Goal: Task Accomplishment & Management: Manage account settings

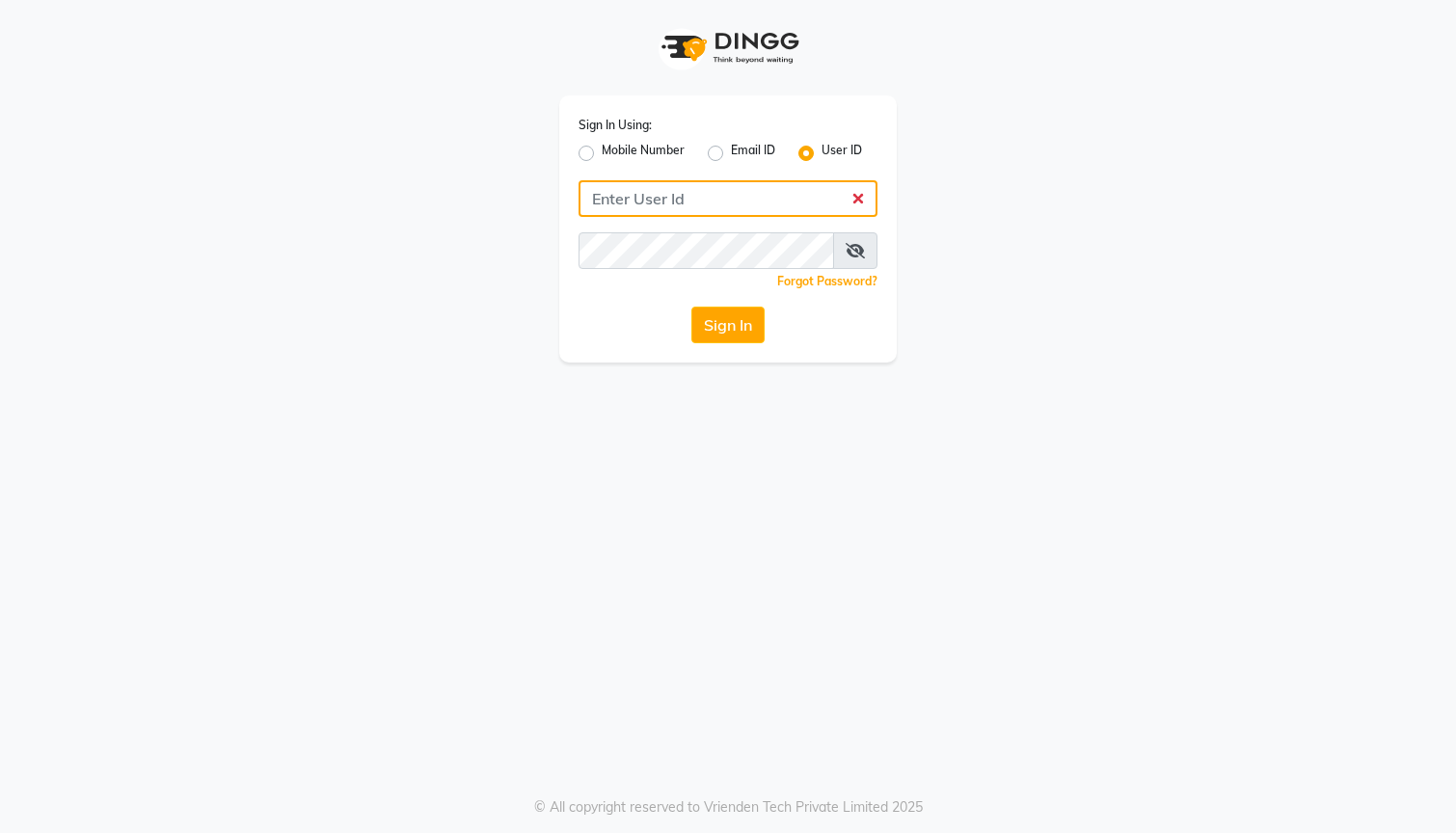
type input "24klooks"
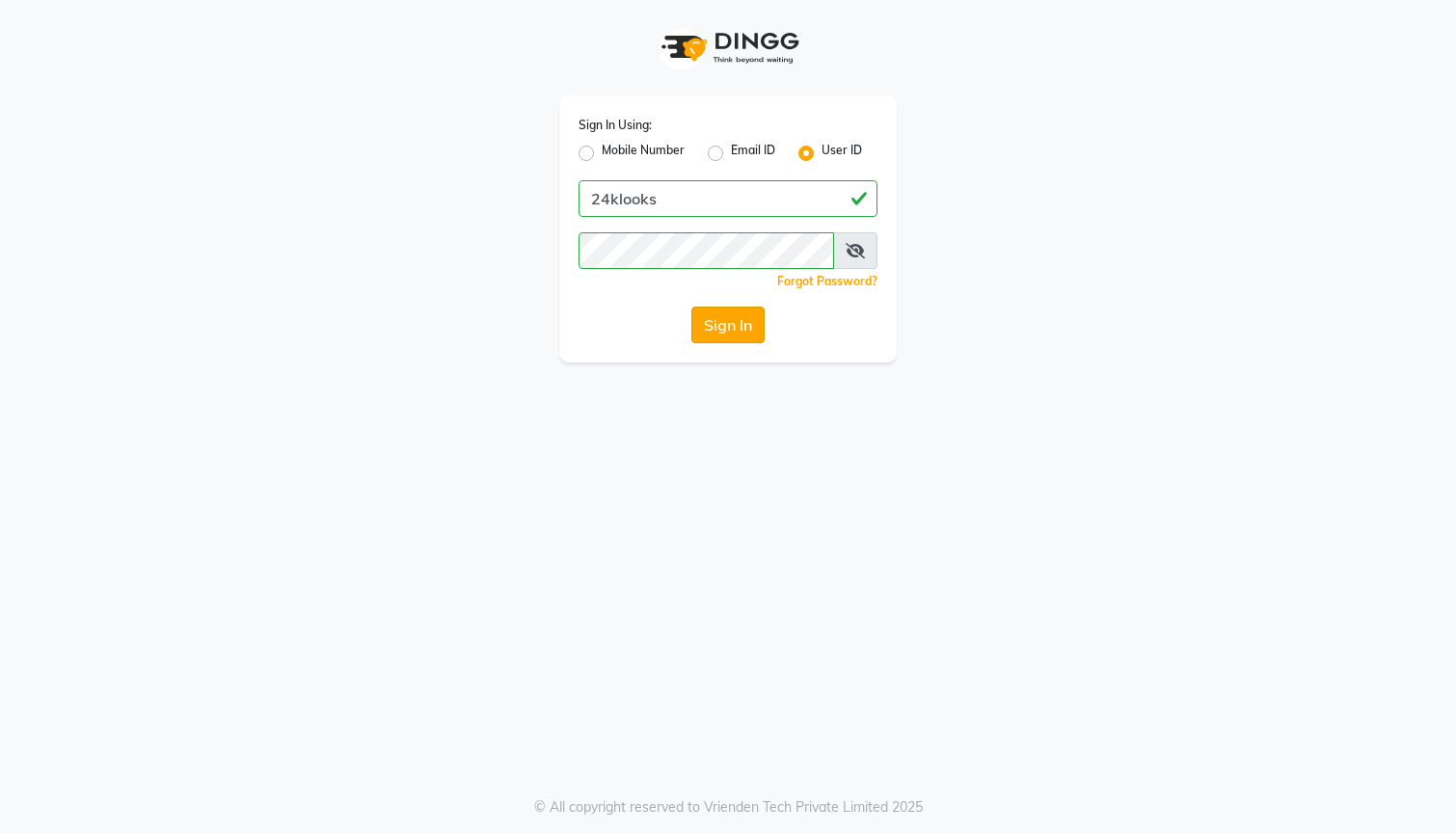
click at [726, 315] on button "Sign In" at bounding box center [728, 324] width 73 height 36
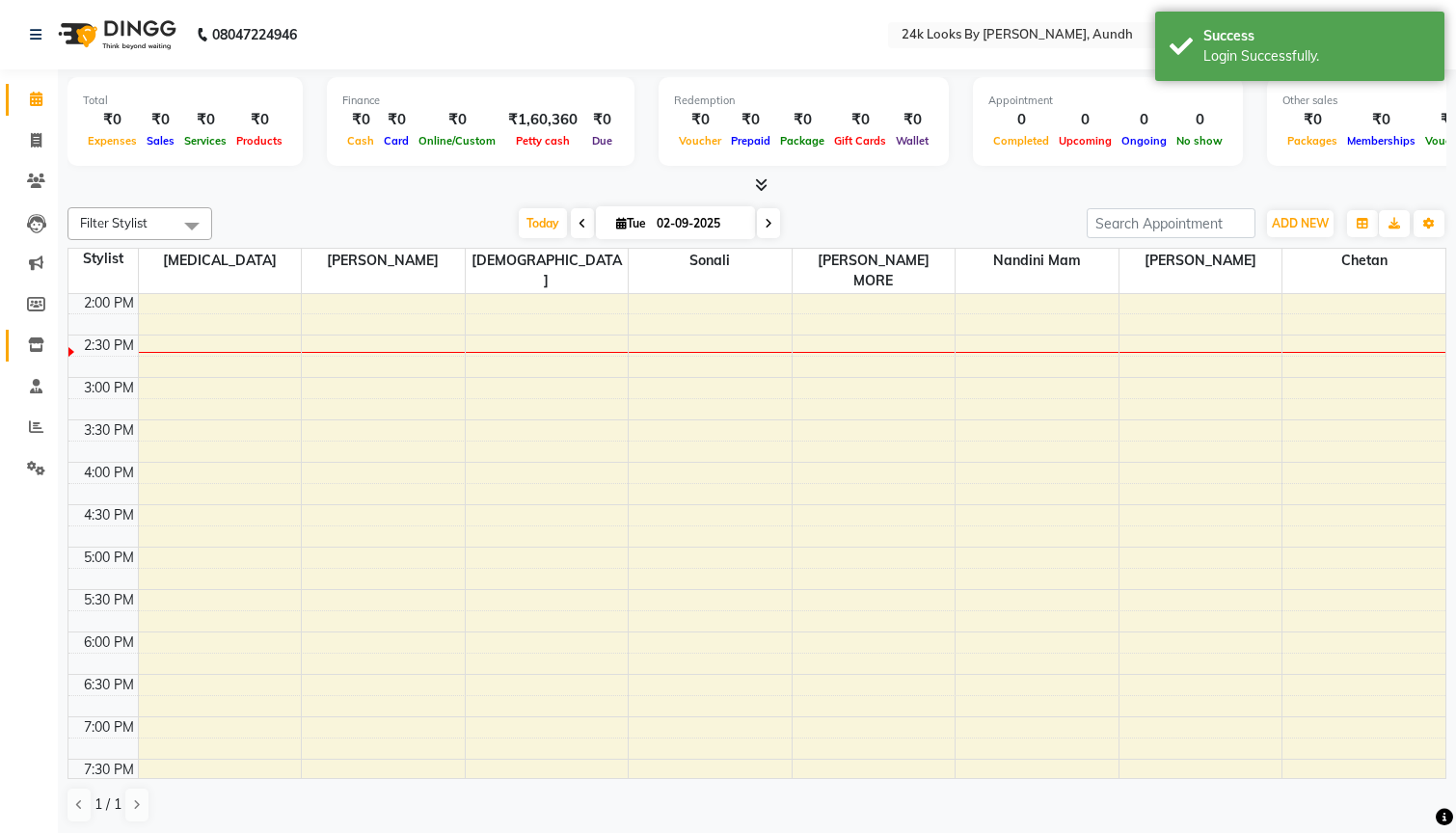
click at [37, 330] on link "Inventory" at bounding box center [28, 346] width 46 height 32
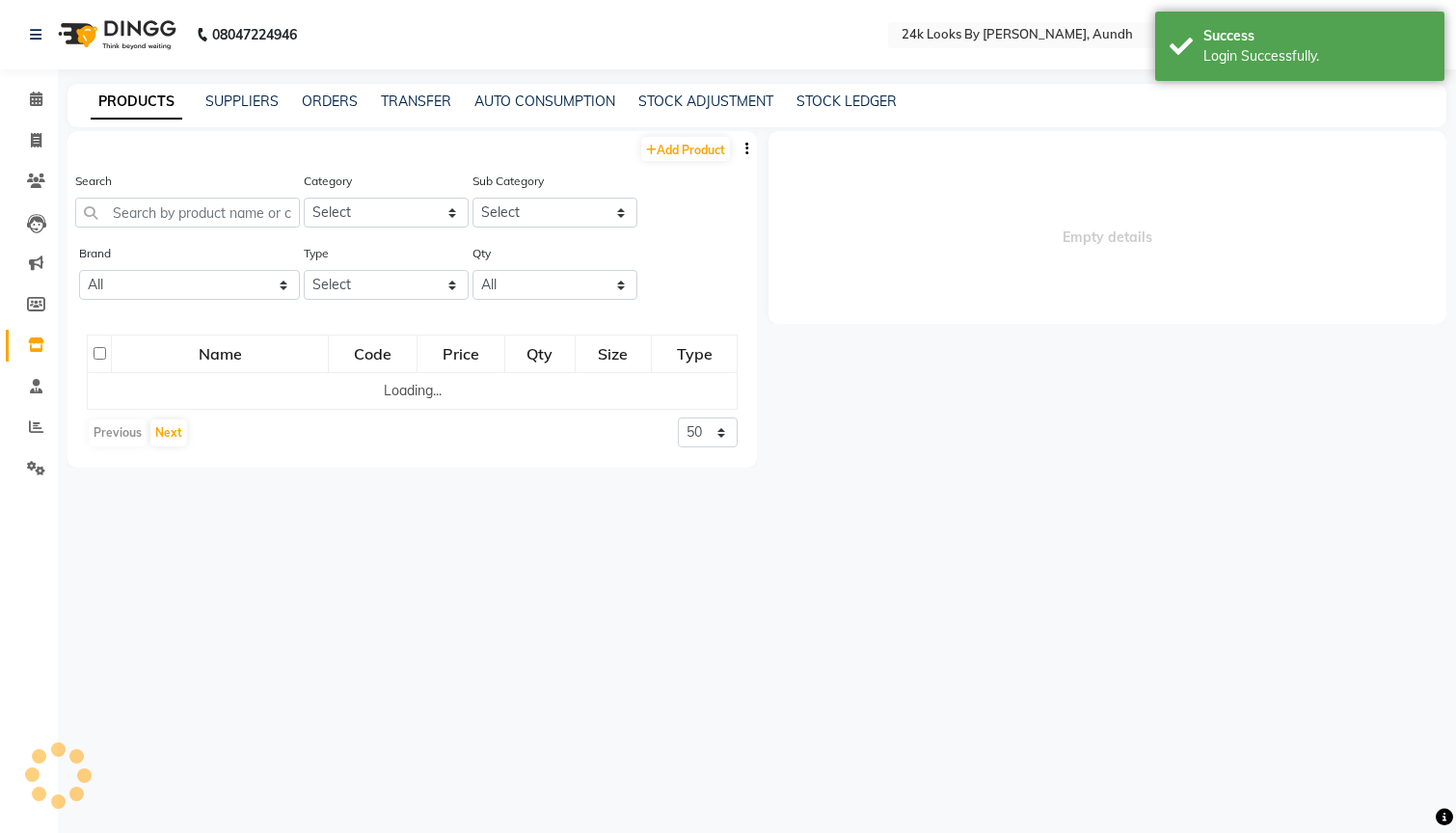
select select
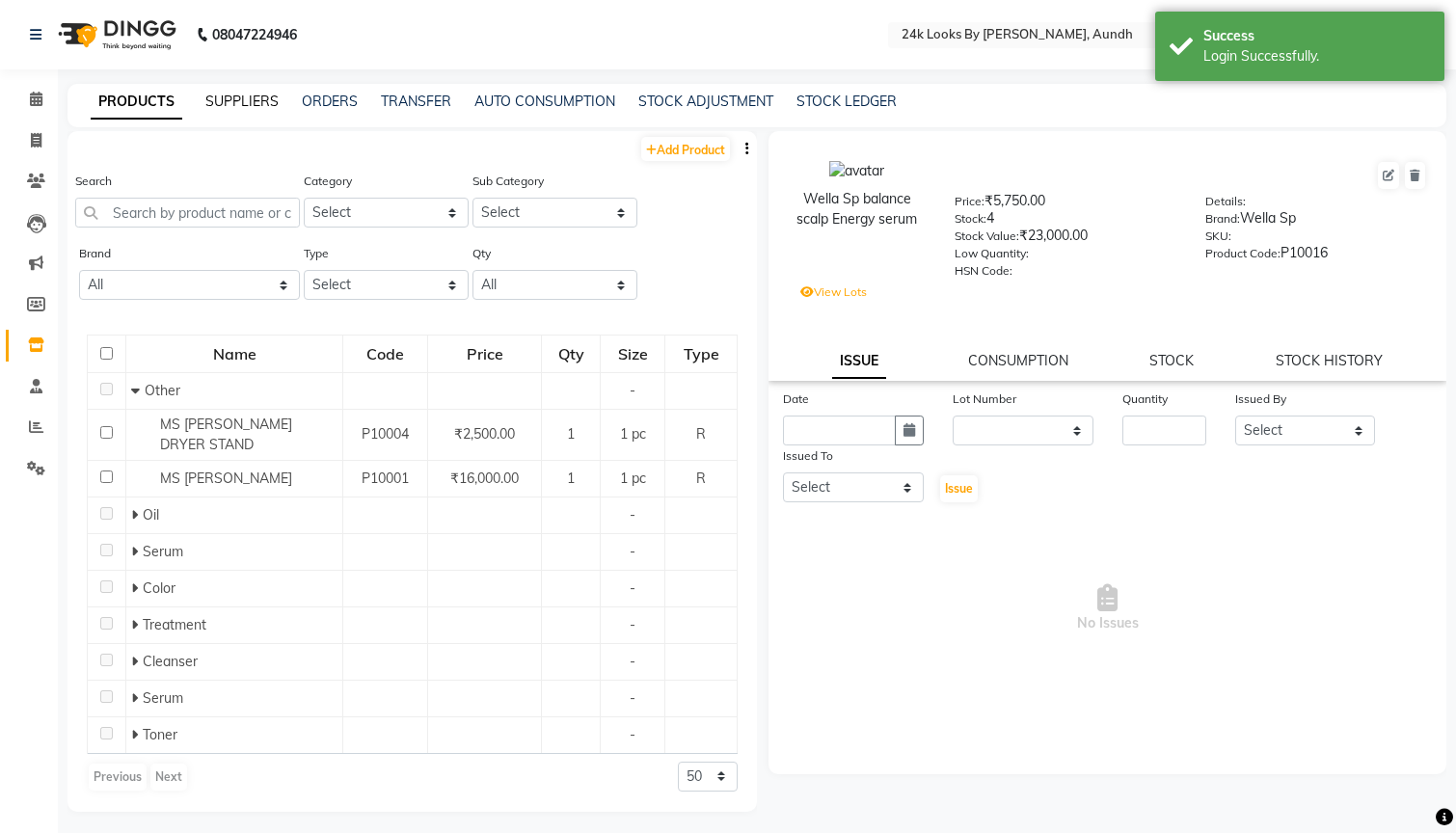
click at [260, 101] on link "SUPPLIERS" at bounding box center [242, 102] width 73 height 18
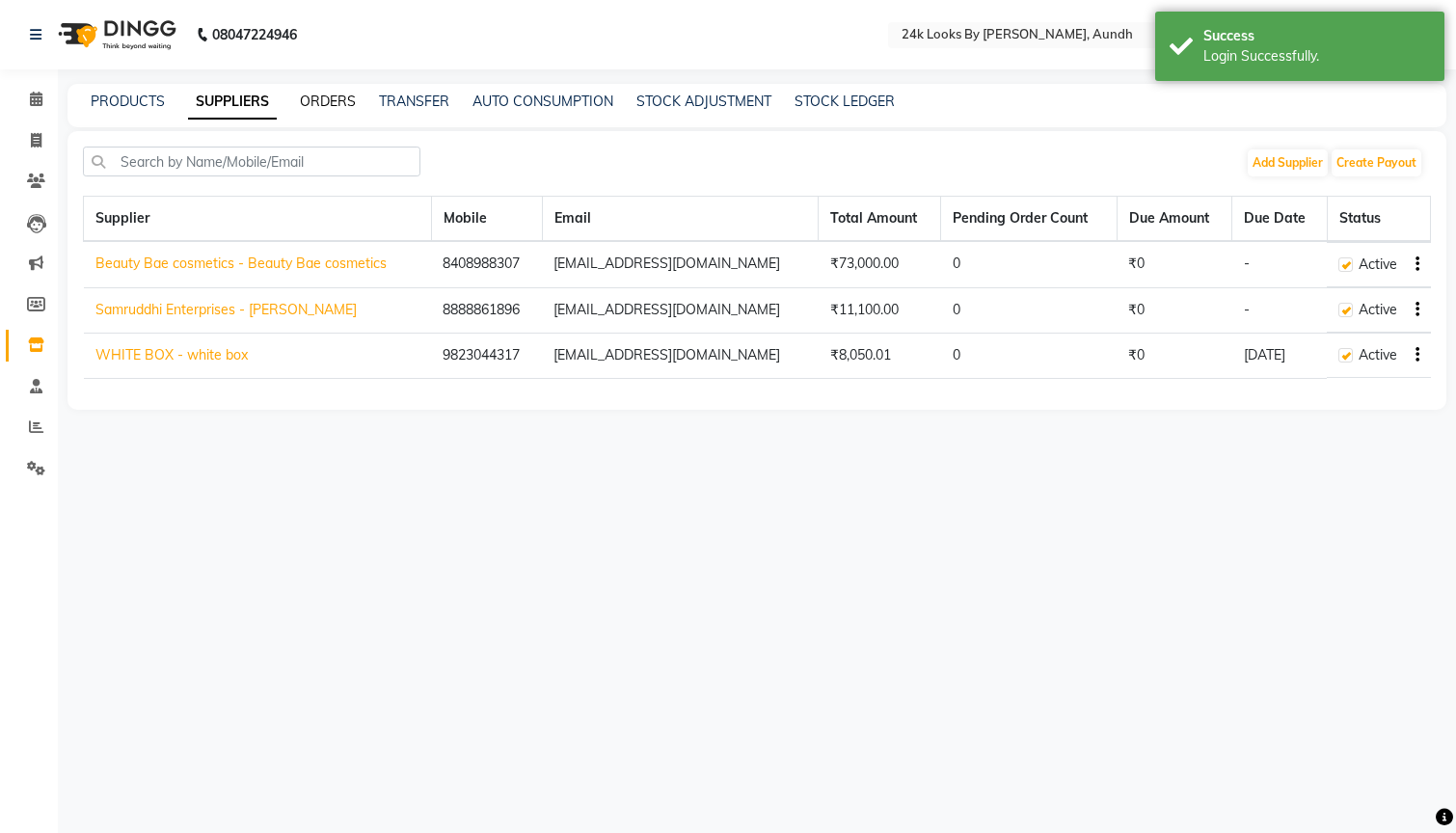
click at [329, 101] on link "ORDERS" at bounding box center [327, 102] width 56 height 18
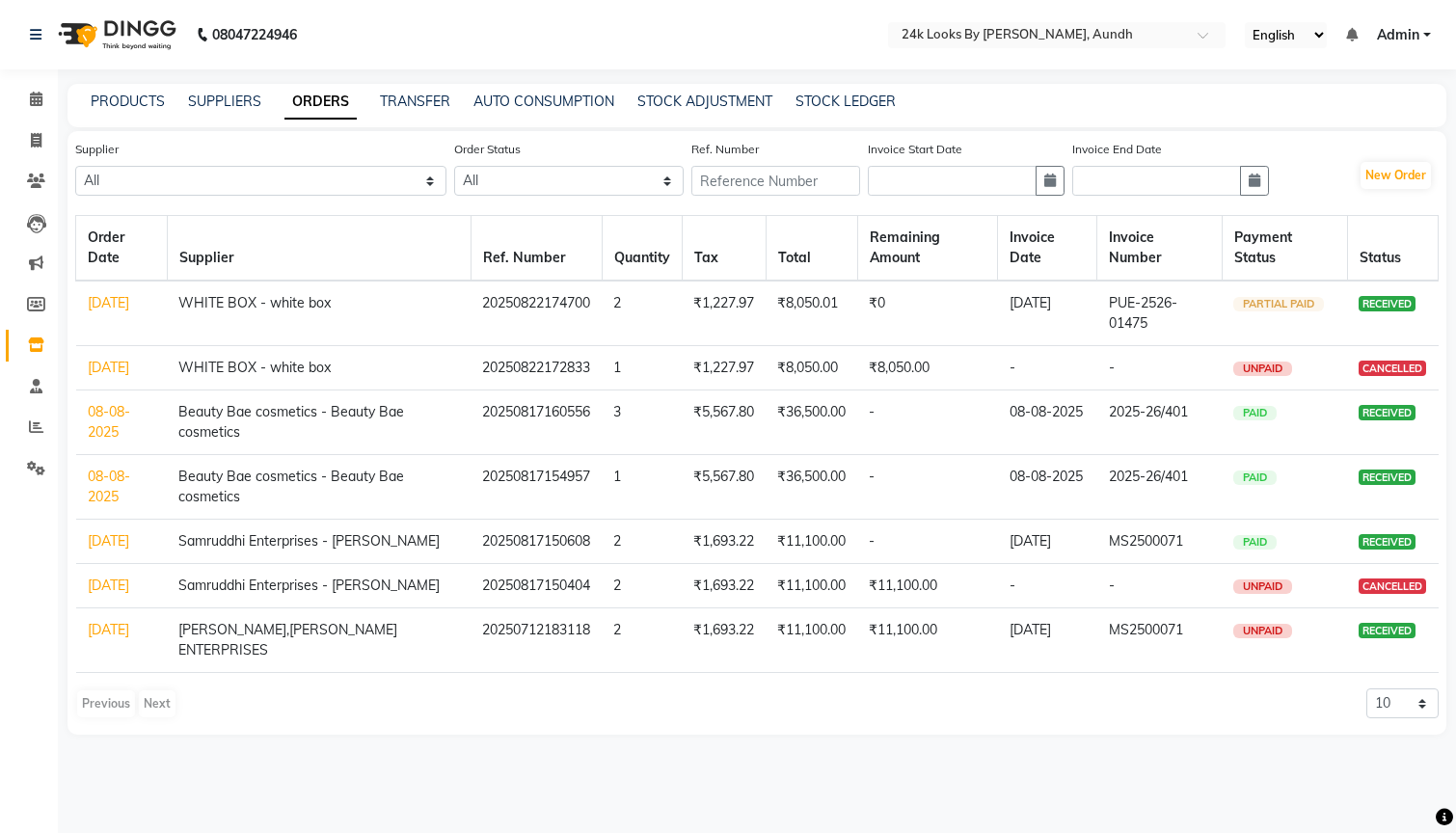
click at [106, 307] on link "[DATE]" at bounding box center [109, 302] width 41 height 18
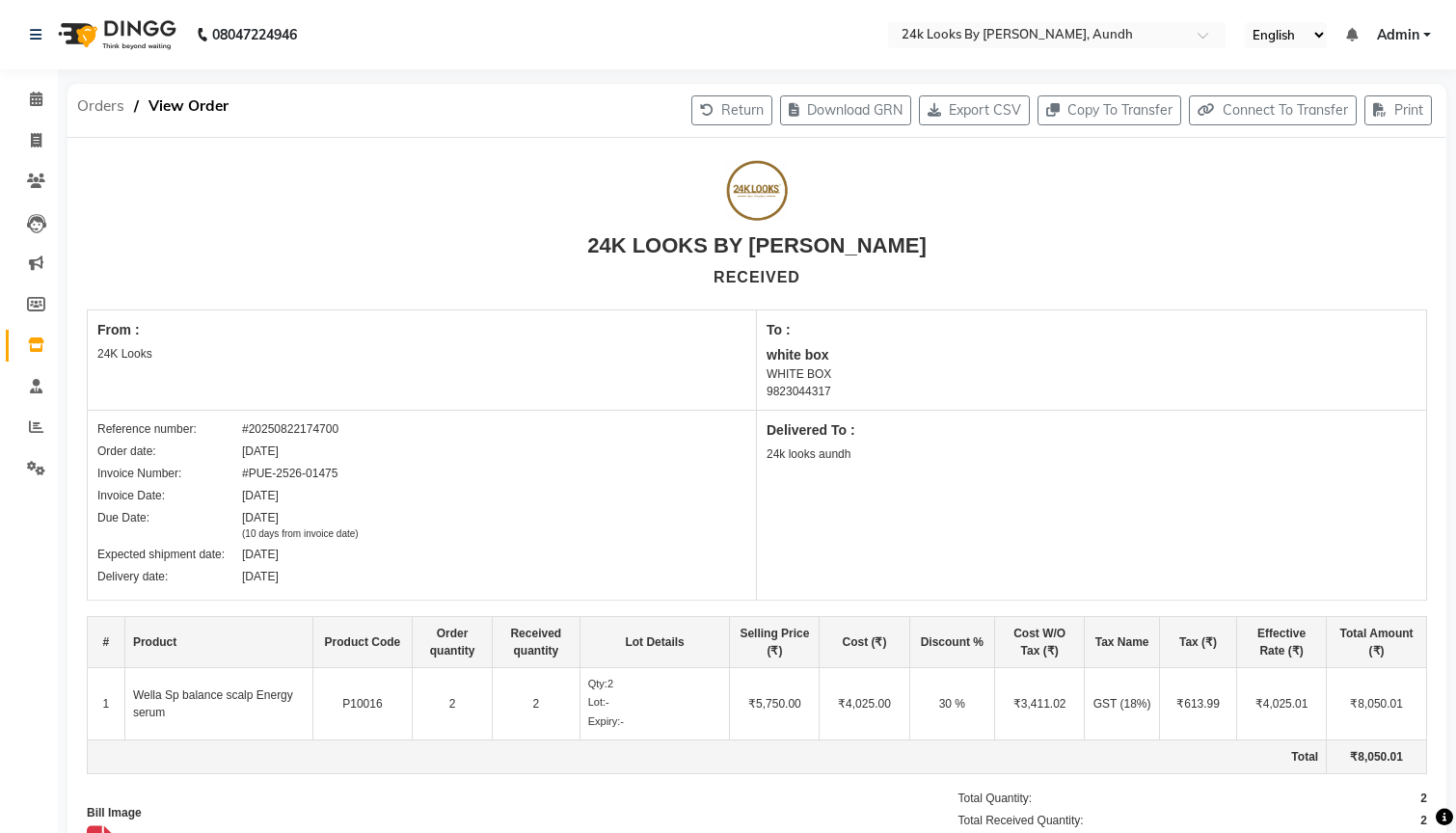
click at [109, 108] on span "Orders" at bounding box center [101, 106] width 67 height 34
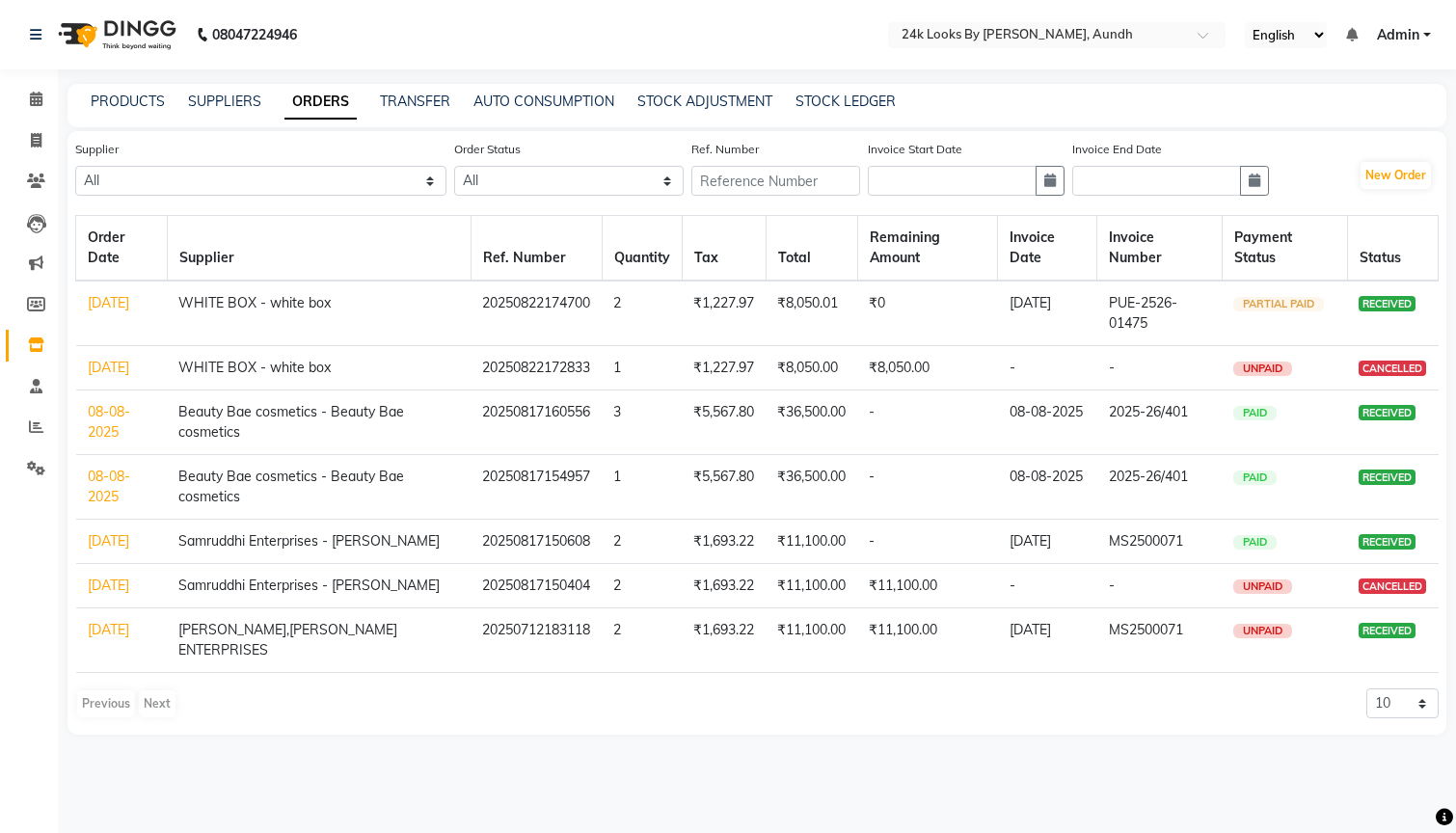
click at [1292, 305] on span "PARTIAL PAID" at bounding box center [1279, 303] width 91 height 15
click at [1286, 306] on span "PARTIAL PAID" at bounding box center [1279, 303] width 91 height 15
click at [952, 110] on div "PRODUCTS SUPPLIERS ORDERS TRANSFER AUTO CONSUMPTION STOCK ADJUSTMENT STOCK LEDG…" at bounding box center [745, 102] width 1356 height 21
click at [231, 103] on link "SUPPLIERS" at bounding box center [224, 102] width 73 height 18
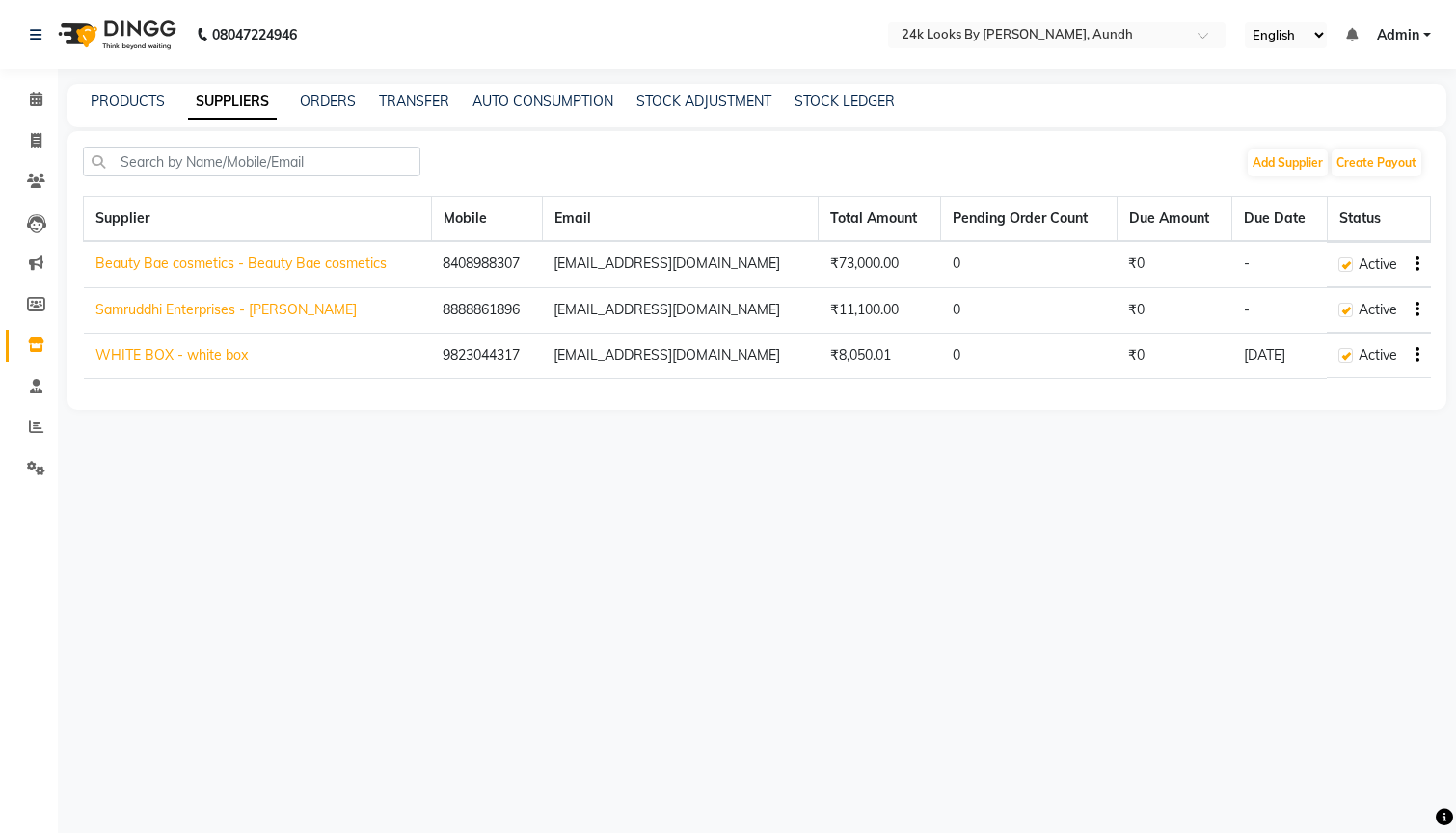
click at [1417, 354] on icon "button" at bounding box center [1418, 354] width 4 height 1
click at [1361, 374] on link "Create Payout" at bounding box center [1340, 367] width 87 height 16
select select "5685"
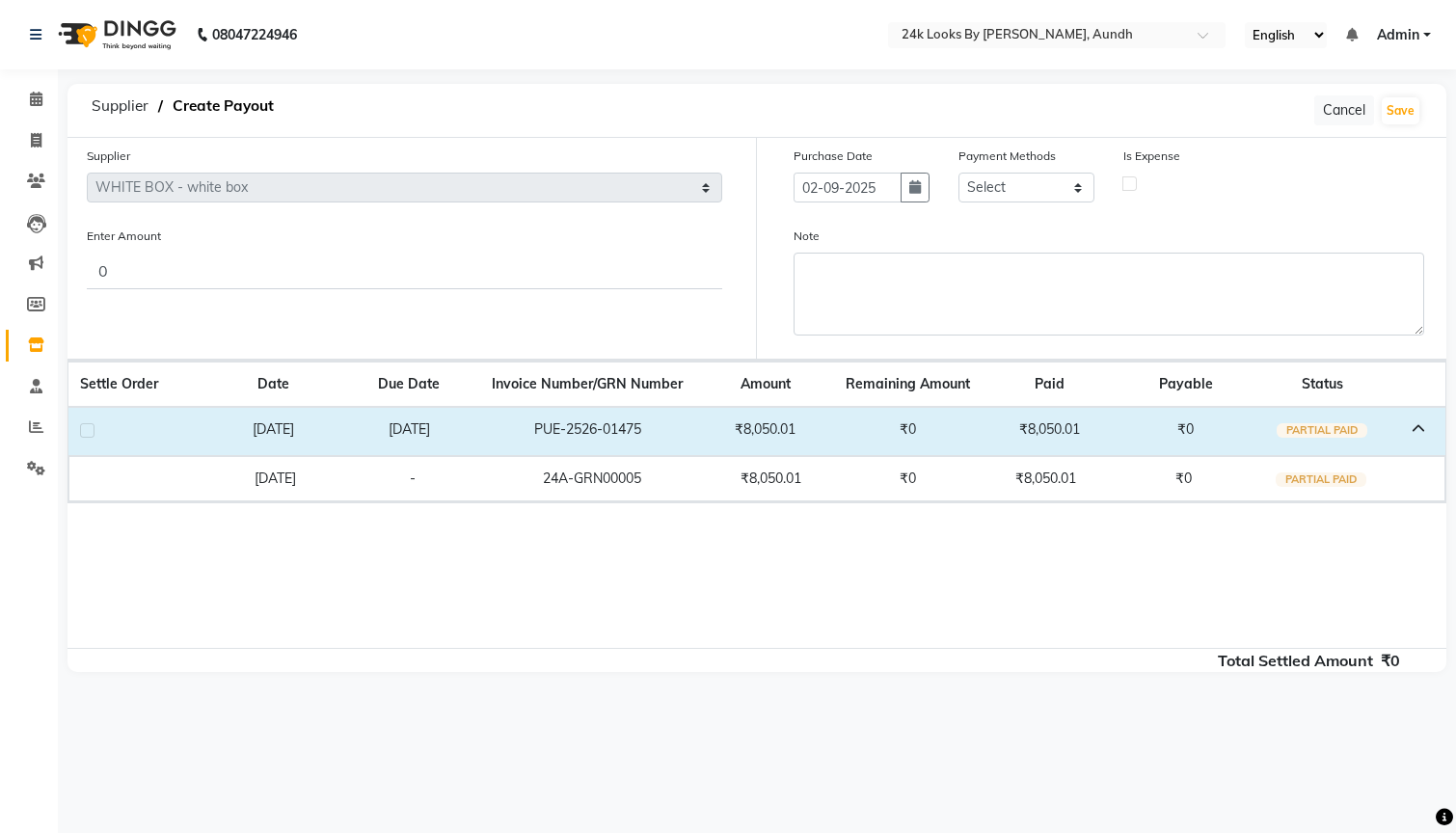
click at [86, 430] on label at bounding box center [87, 430] width 15 height 15
click at [86, 430] on input "checkbox" at bounding box center [86, 431] width 13 height 13
checkbox input "true"
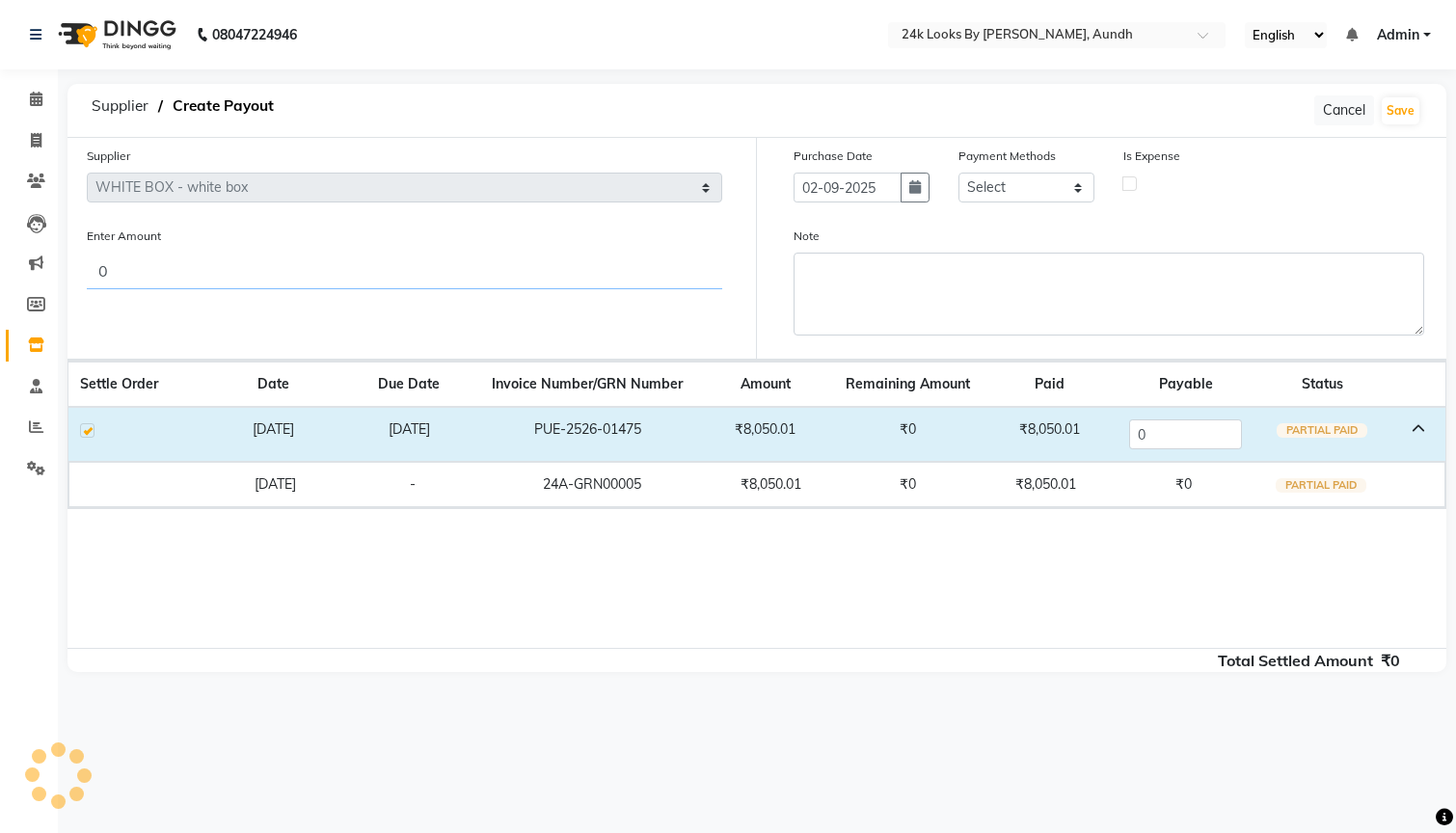
click at [225, 271] on input "0" at bounding box center [404, 270] width 635 height 36
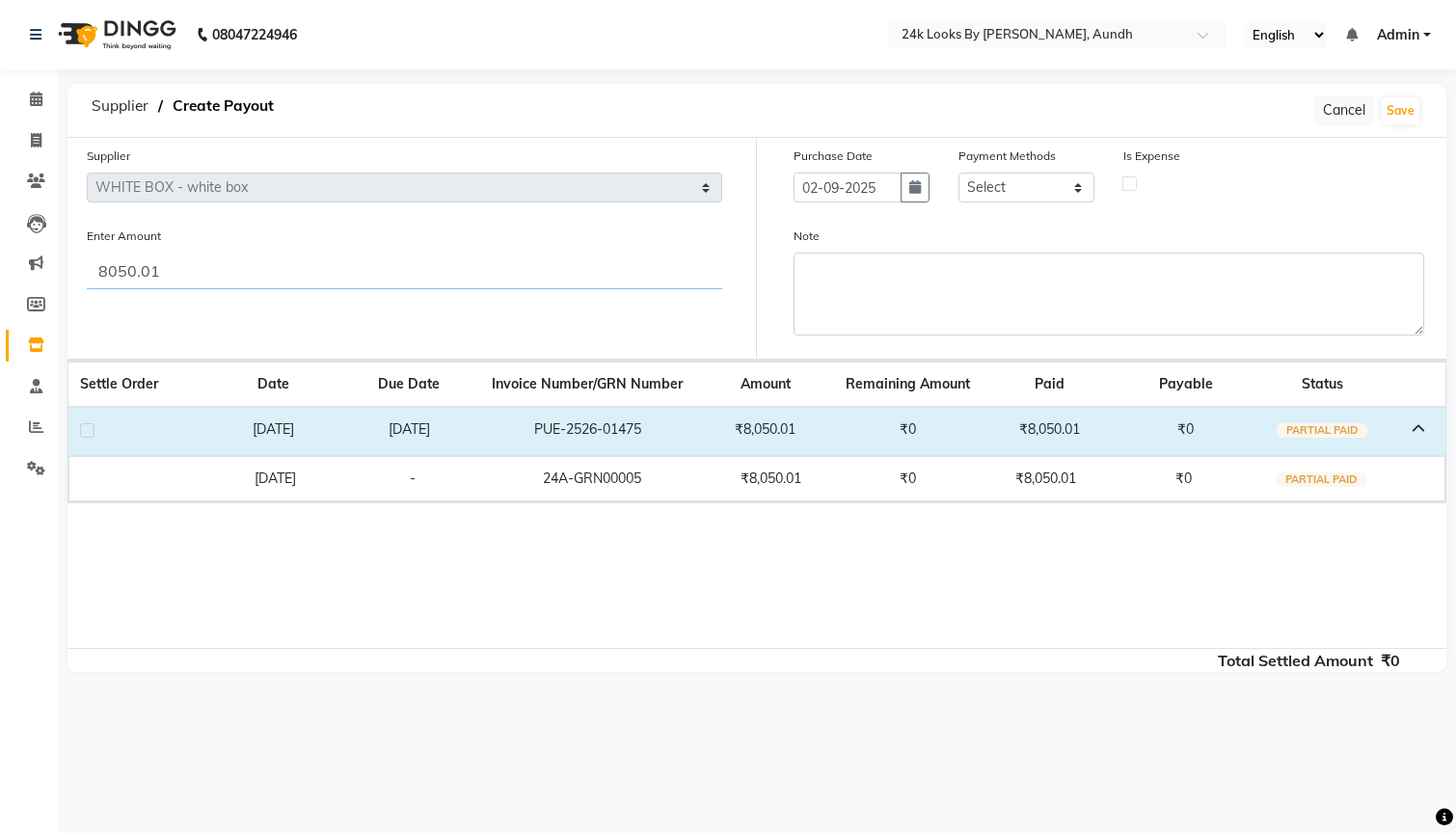
type input "8050.01"
select select "114"
click at [121, 103] on span "Supplier" at bounding box center [120, 106] width 76 height 34
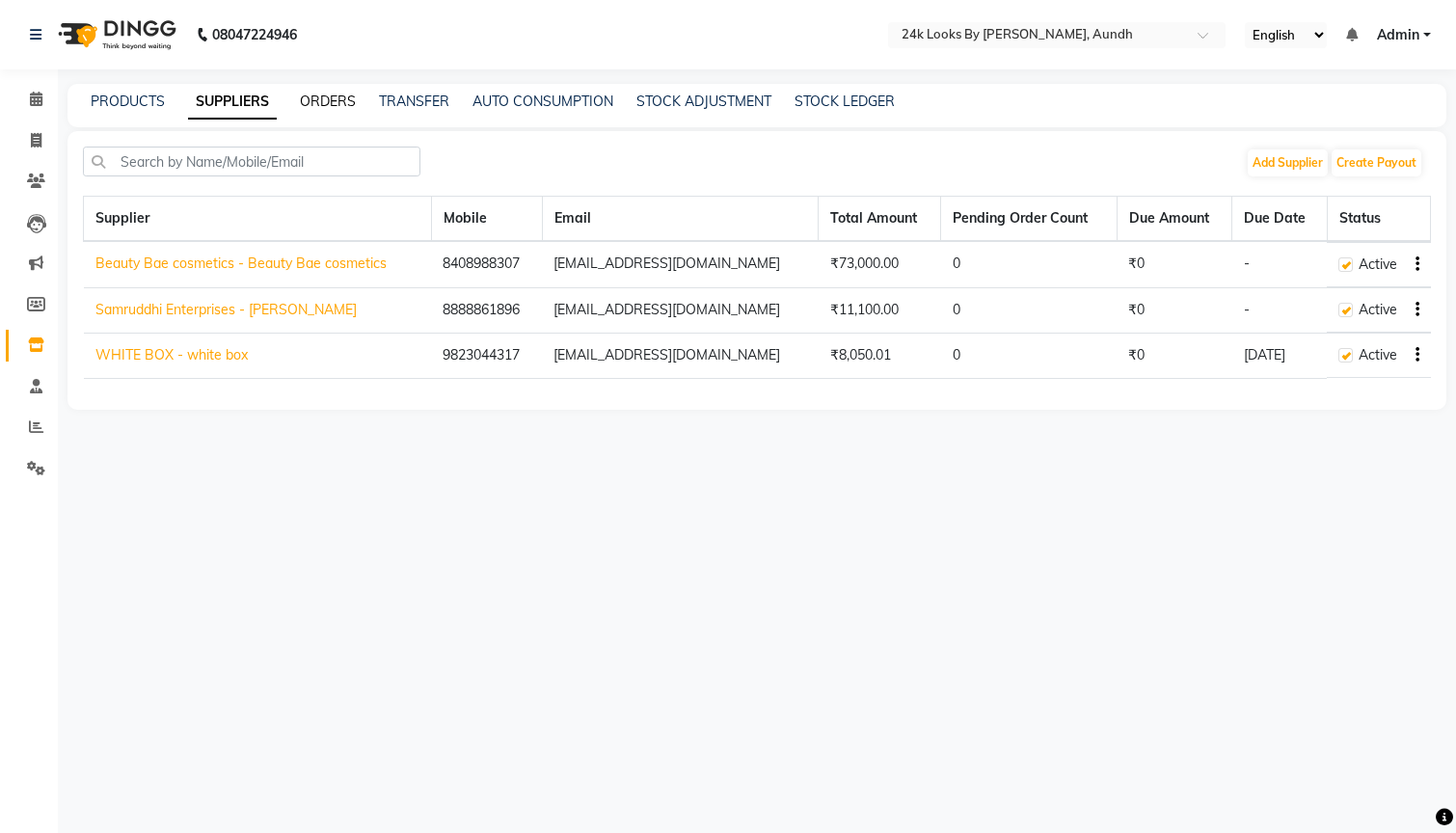
click at [330, 105] on link "ORDERS" at bounding box center [327, 102] width 56 height 18
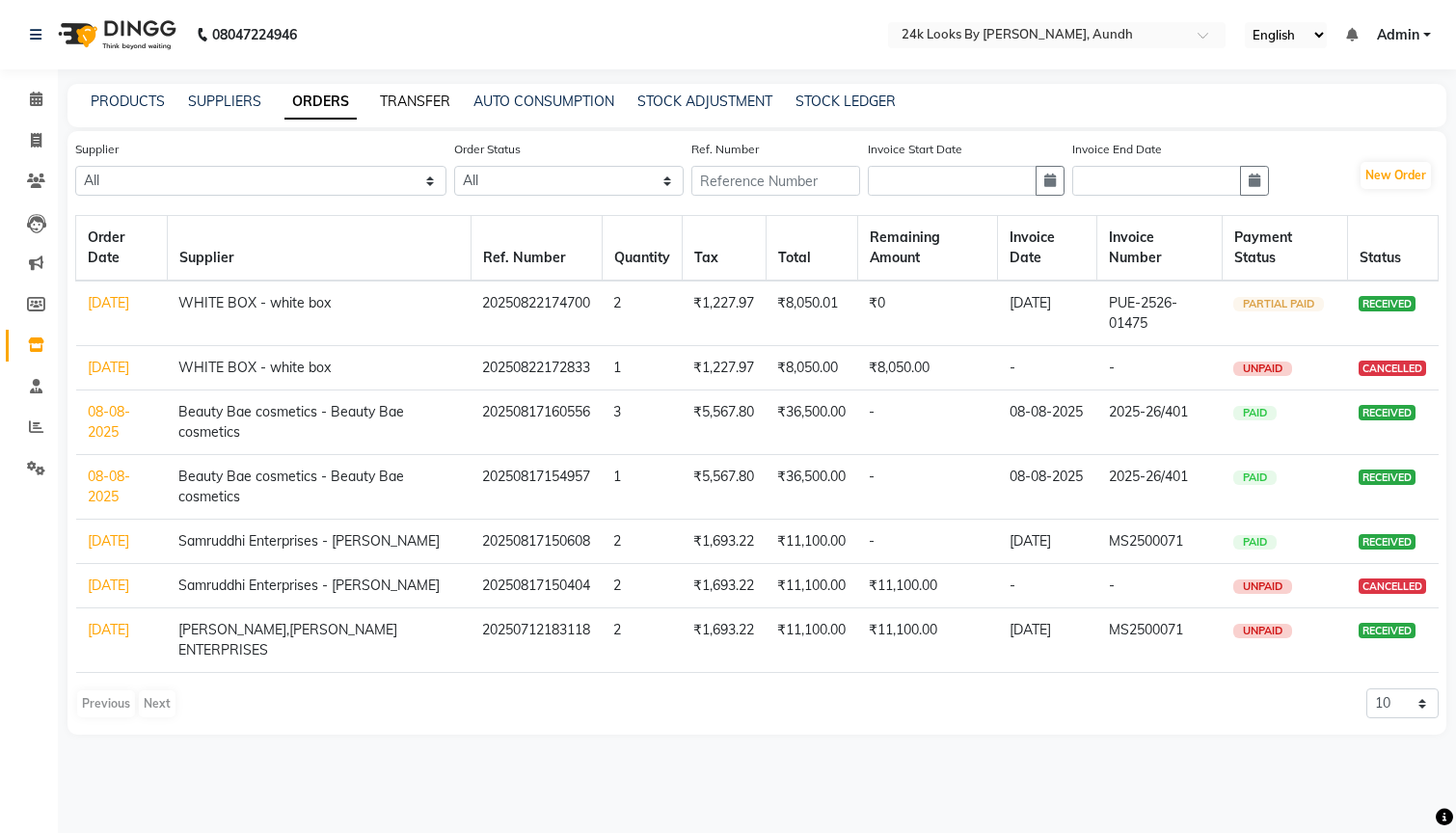
click at [406, 98] on link "TRANSFER" at bounding box center [415, 102] width 70 height 18
select select "sender"
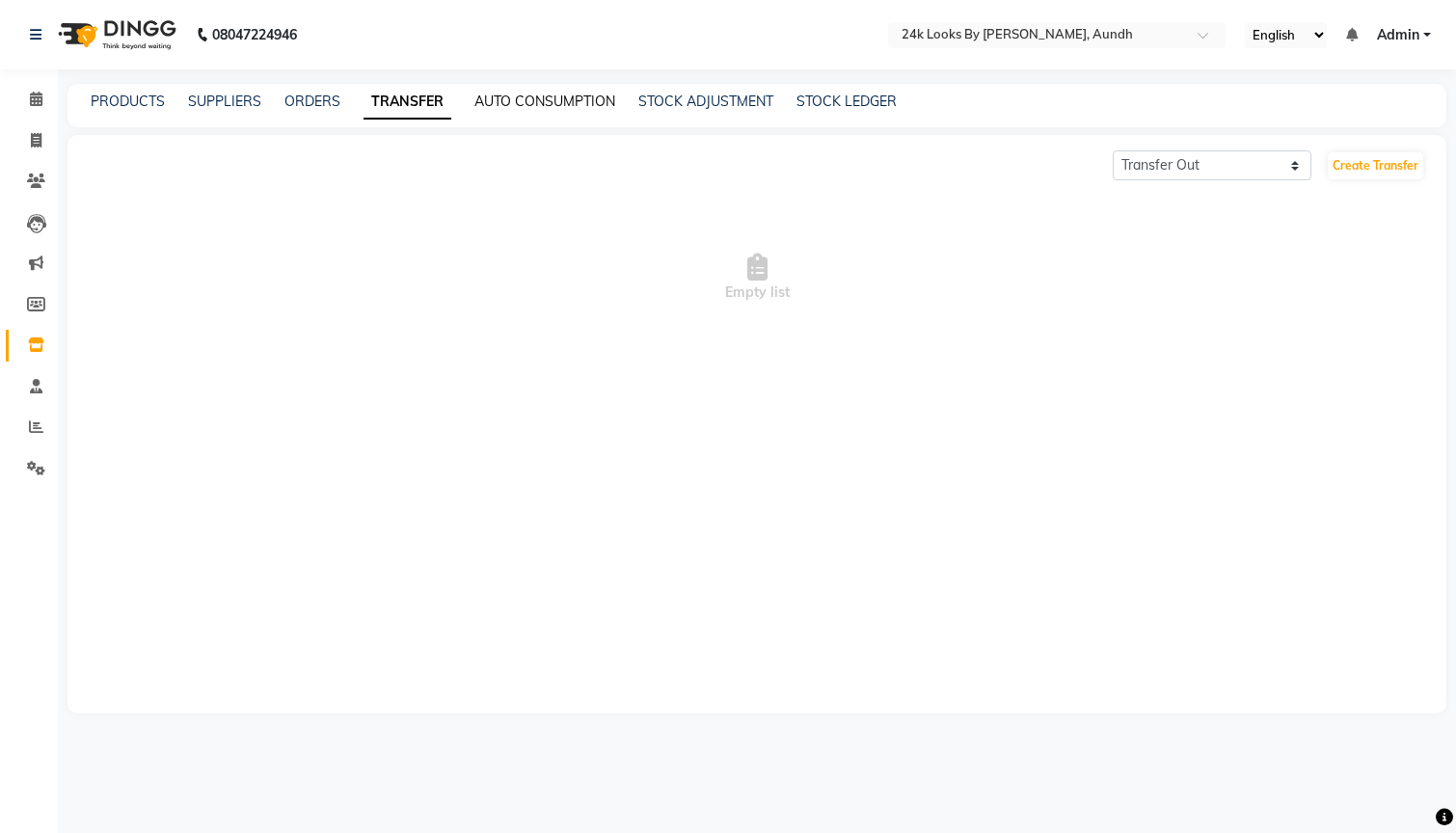
click at [583, 99] on link "AUTO CONSUMPTION" at bounding box center [545, 102] width 141 height 18
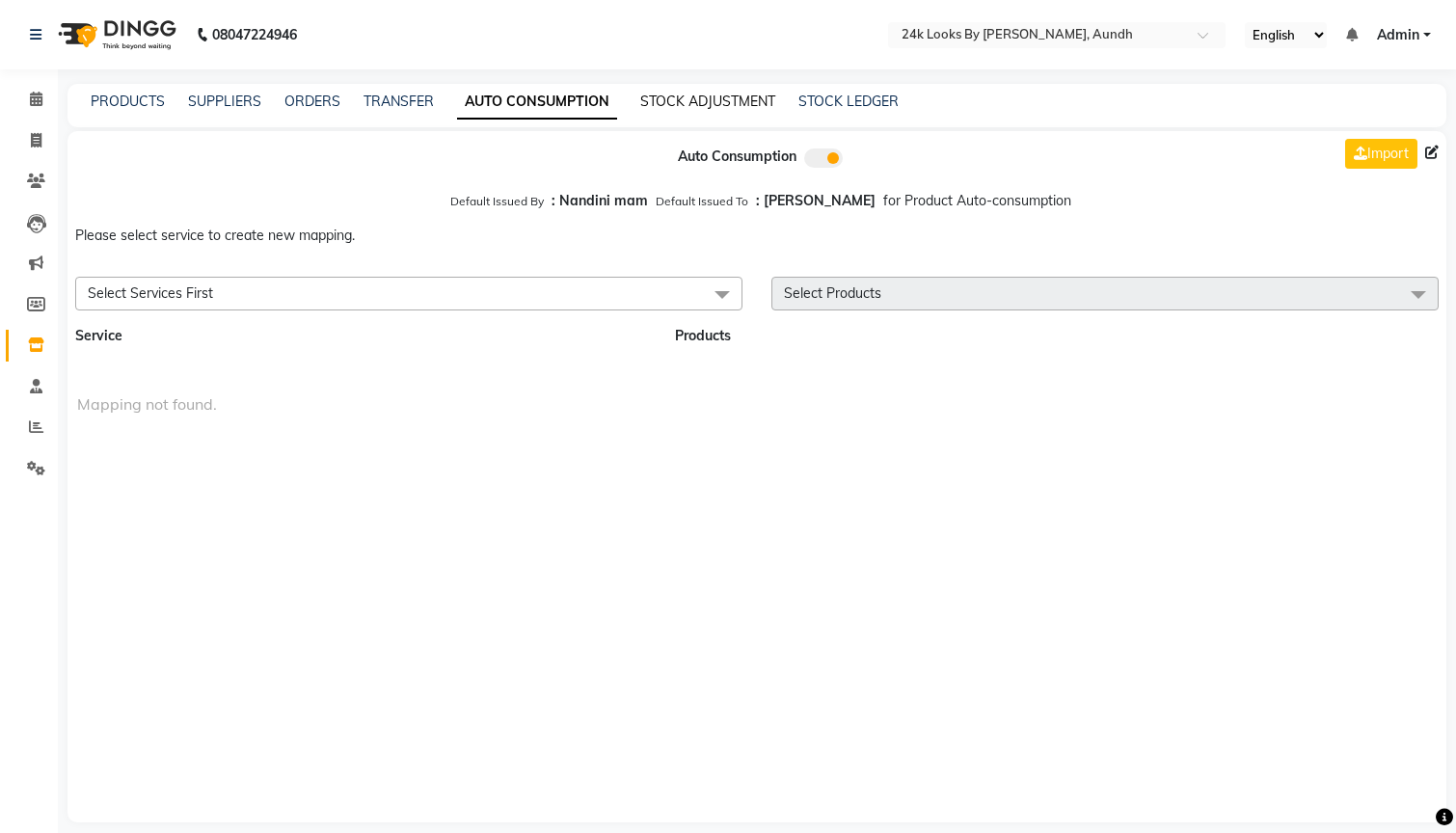
click at [683, 107] on link "STOCK ADJUSTMENT" at bounding box center [708, 102] width 135 height 18
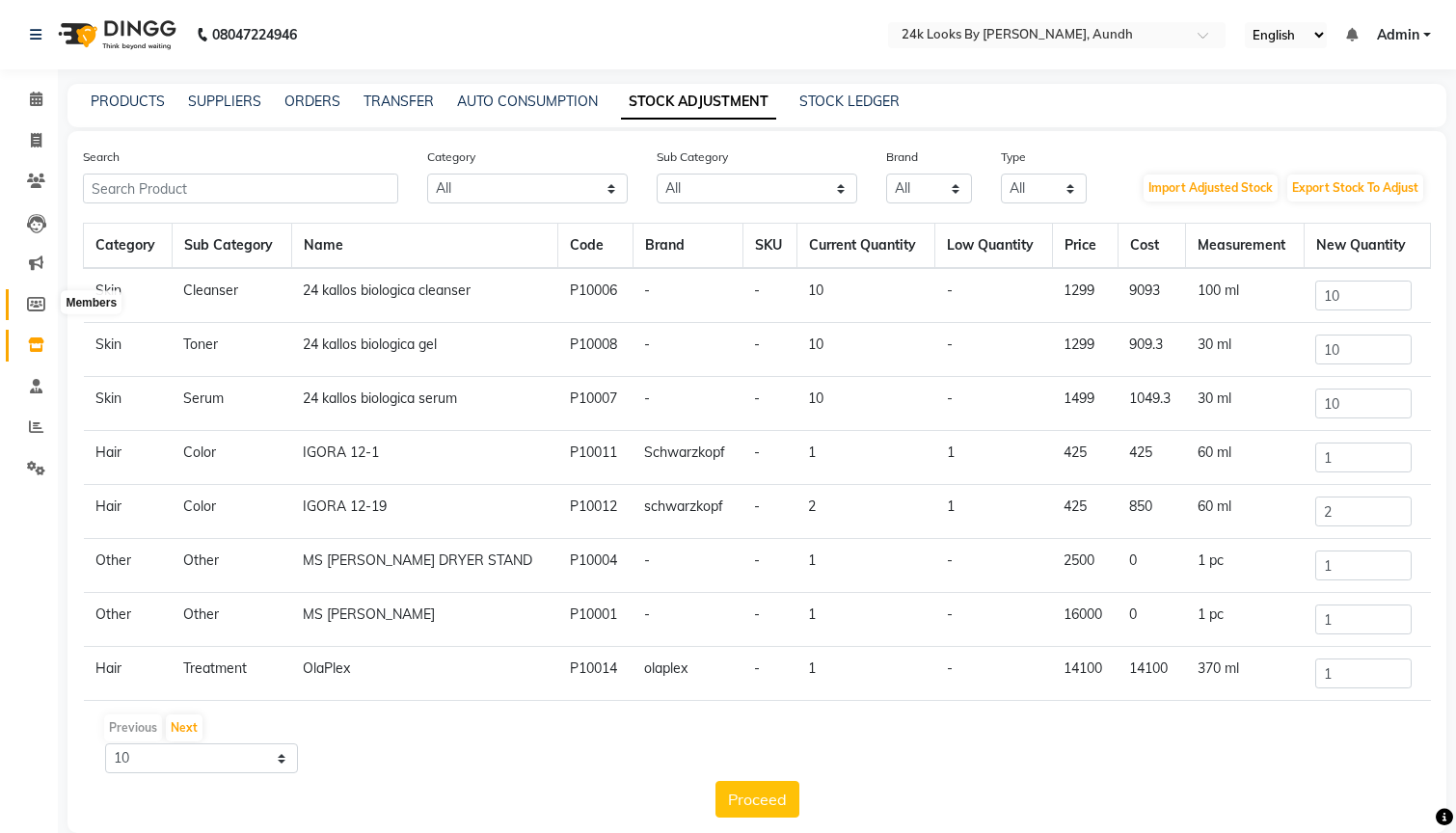
click at [40, 297] on icon at bounding box center [36, 303] width 19 height 15
select select
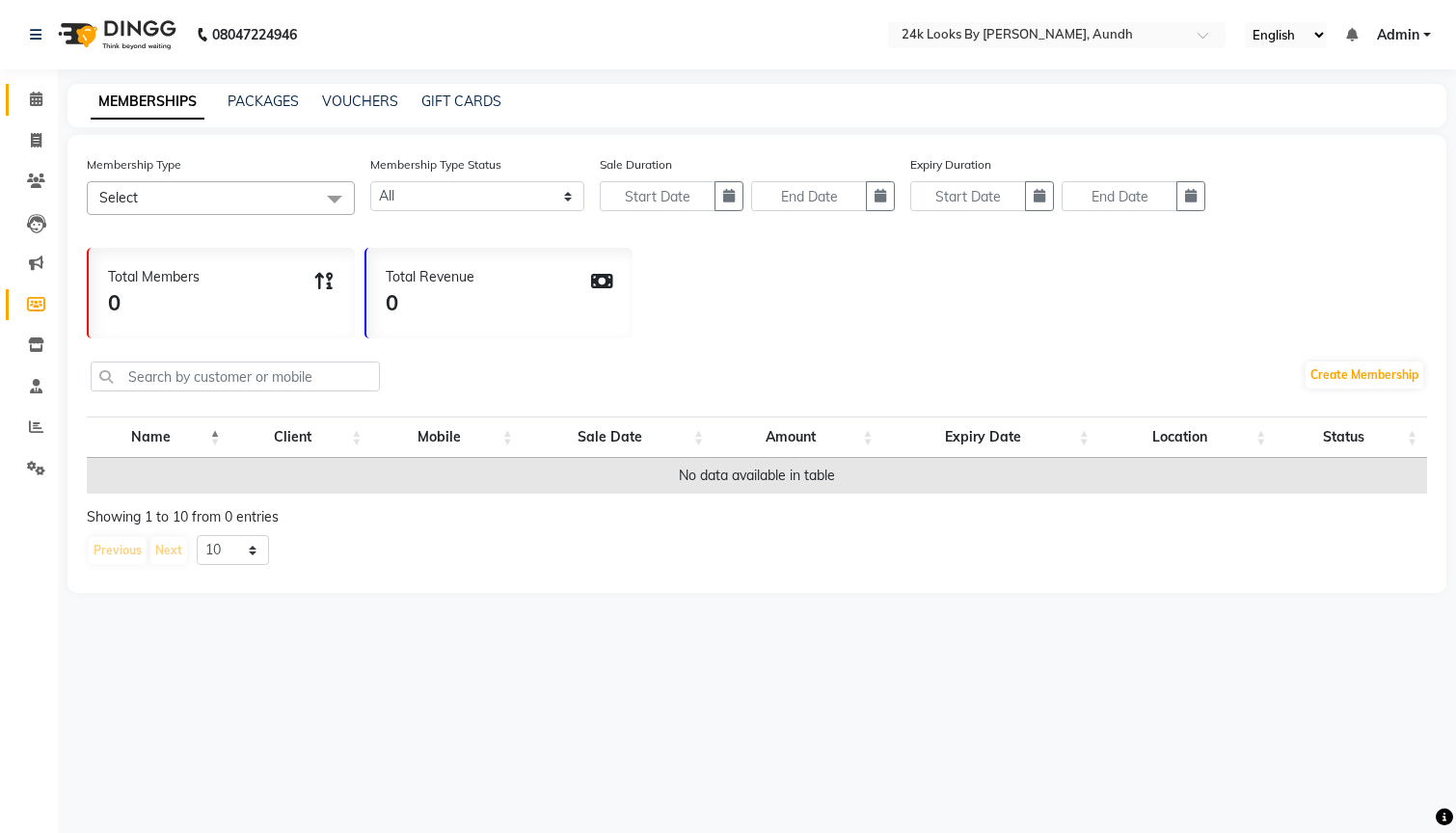
click at [12, 94] on link "Calendar" at bounding box center [28, 100] width 46 height 32
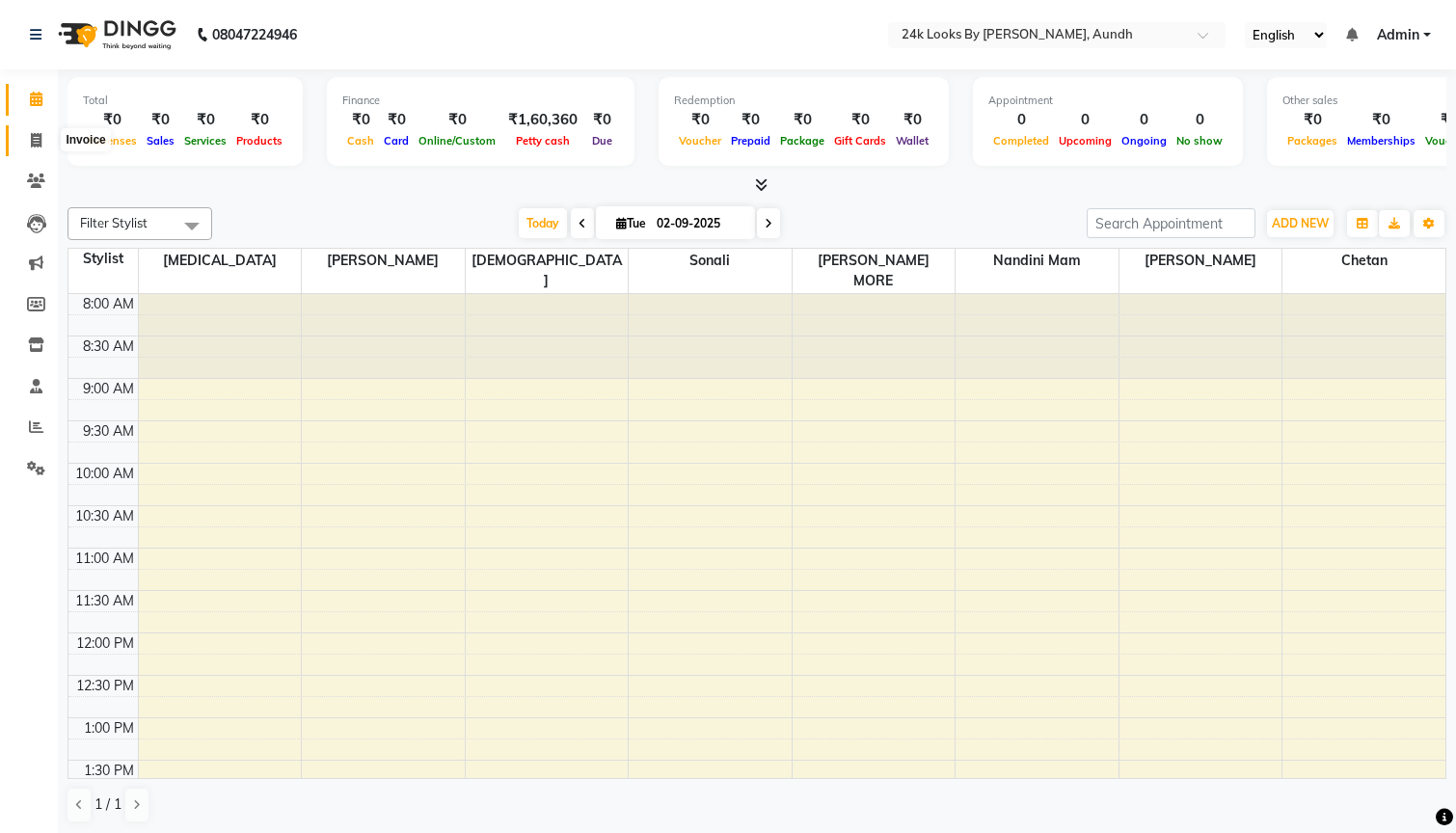
click at [33, 131] on span at bounding box center [36, 141] width 33 height 23
select select "service"
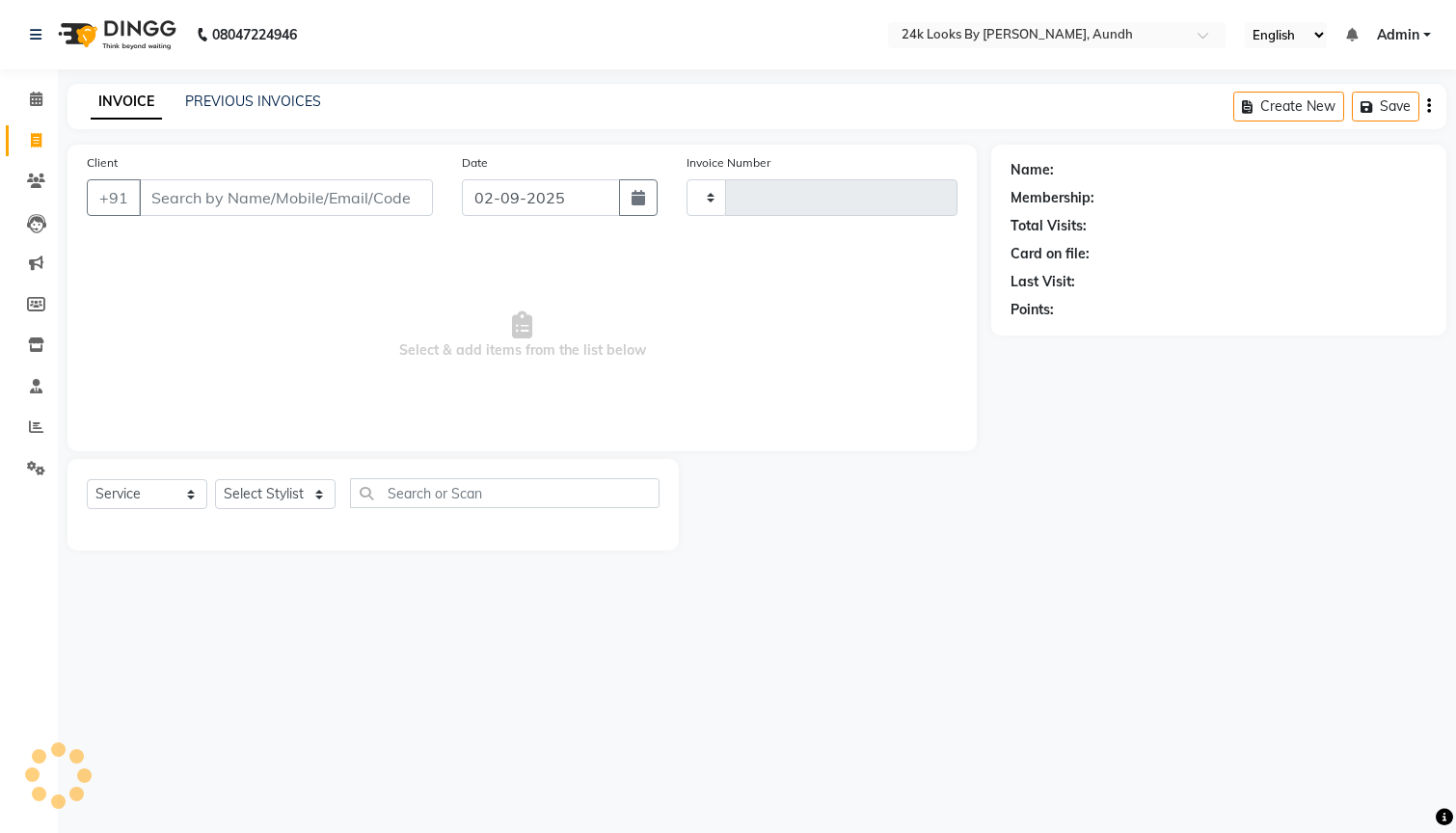
type input "0149"
select select "7453"
click at [34, 105] on icon at bounding box center [36, 99] width 13 height 15
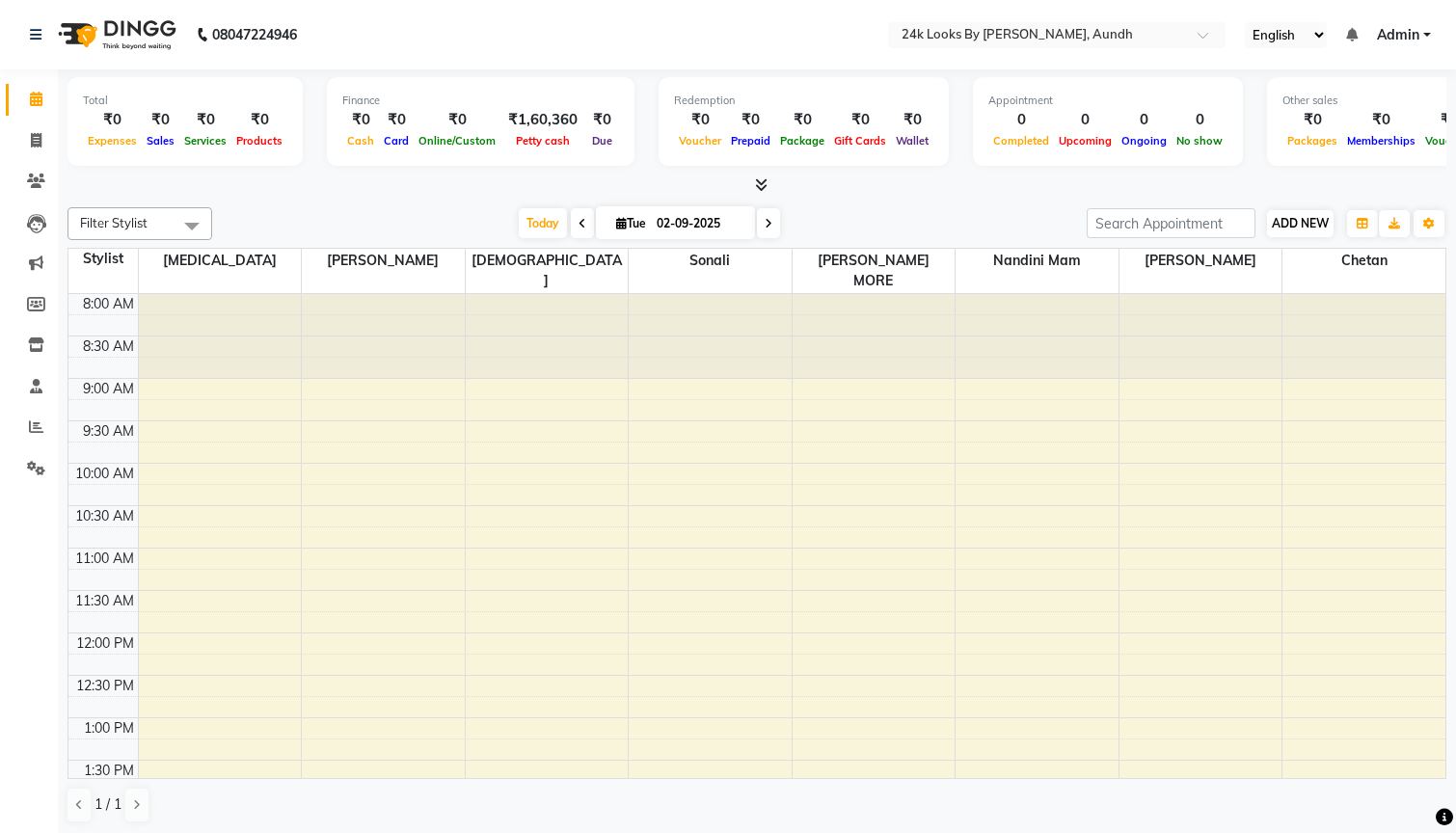
click at [1312, 216] on span "ADD NEW" at bounding box center [1300, 223] width 57 height 15
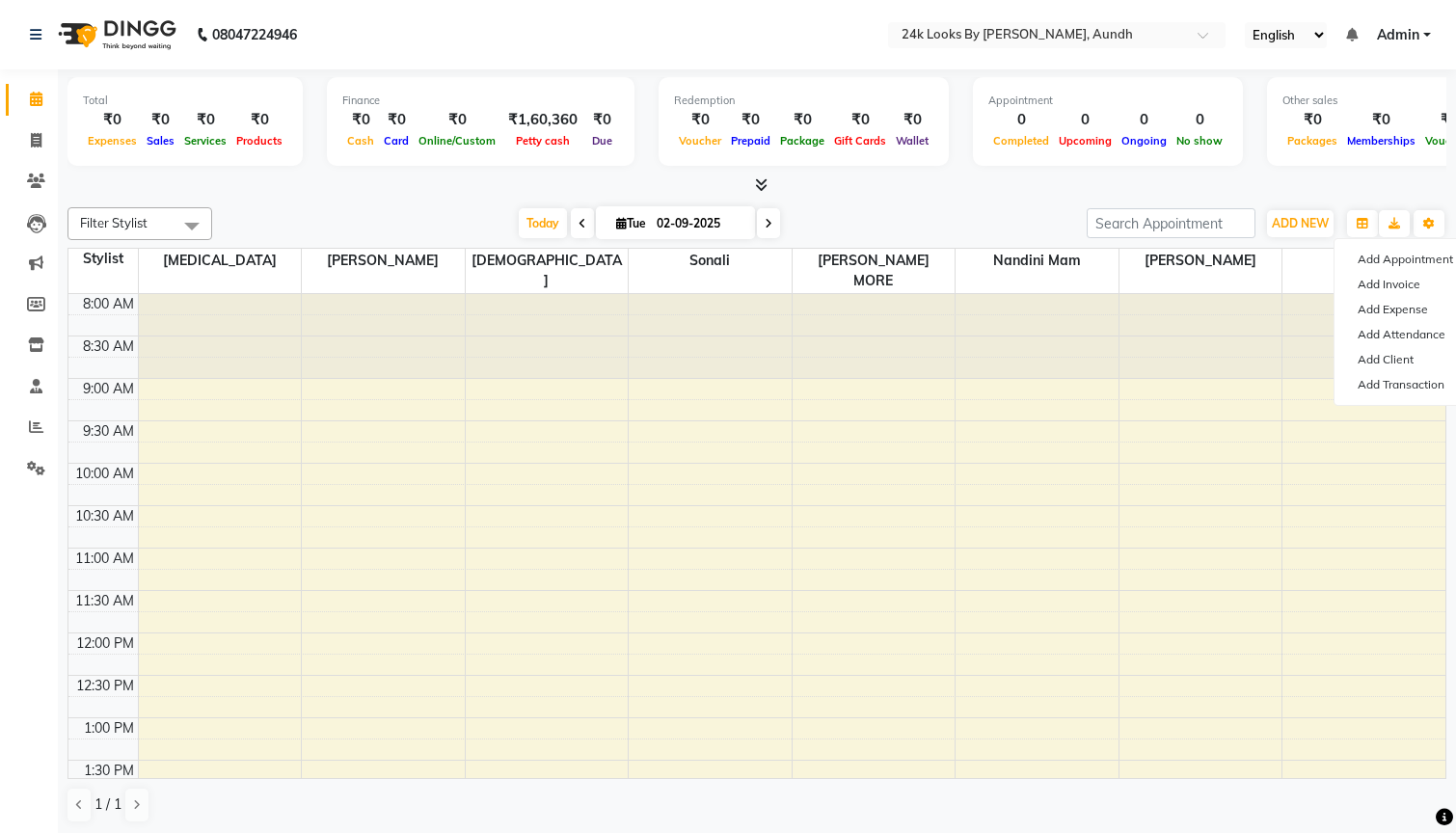
click at [353, 225] on div "[DATE] [DATE]" at bounding box center [650, 224] width 856 height 29
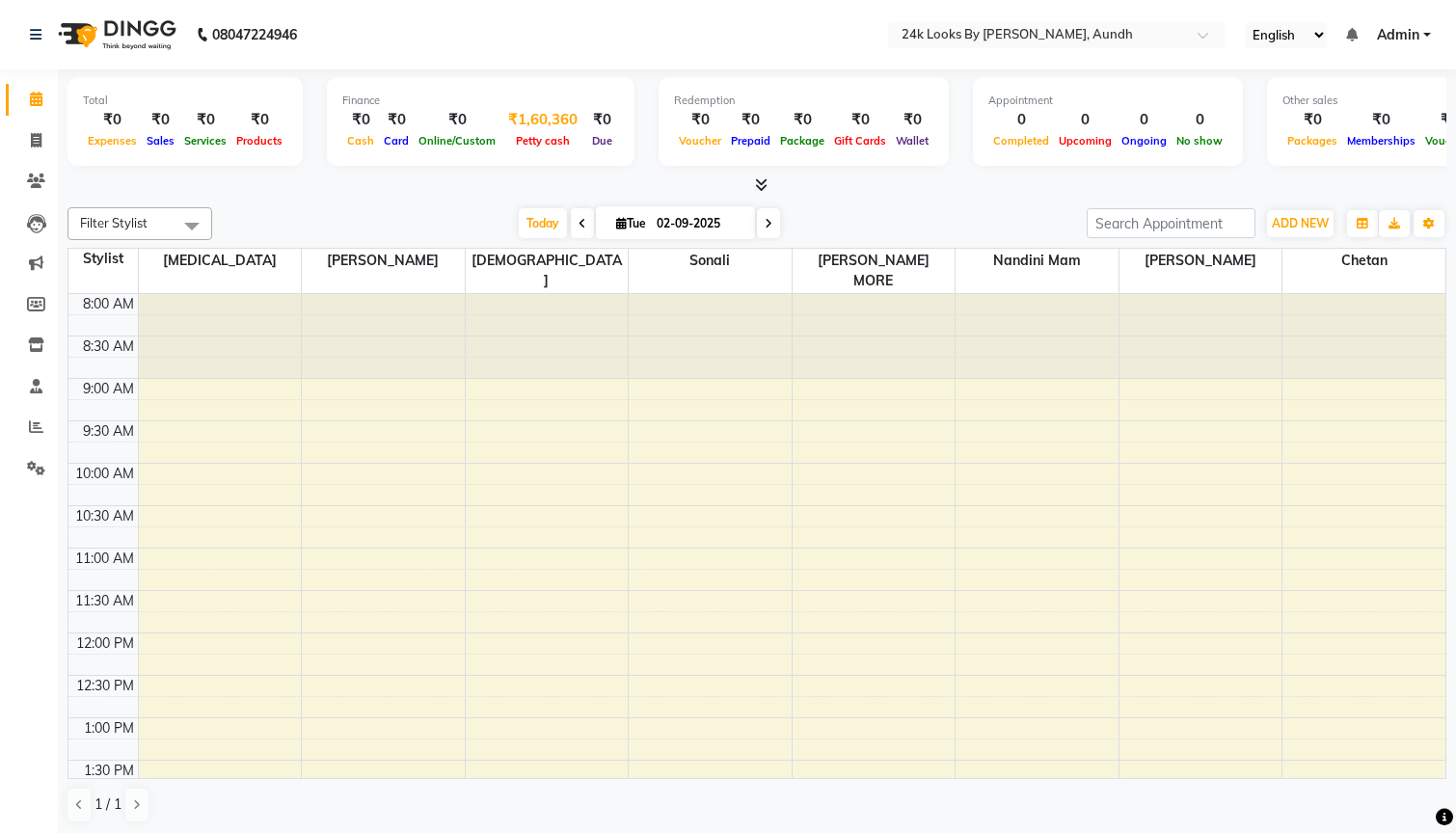
click at [540, 124] on div "₹1,60,360" at bounding box center [542, 119] width 85 height 23
select select "6556"
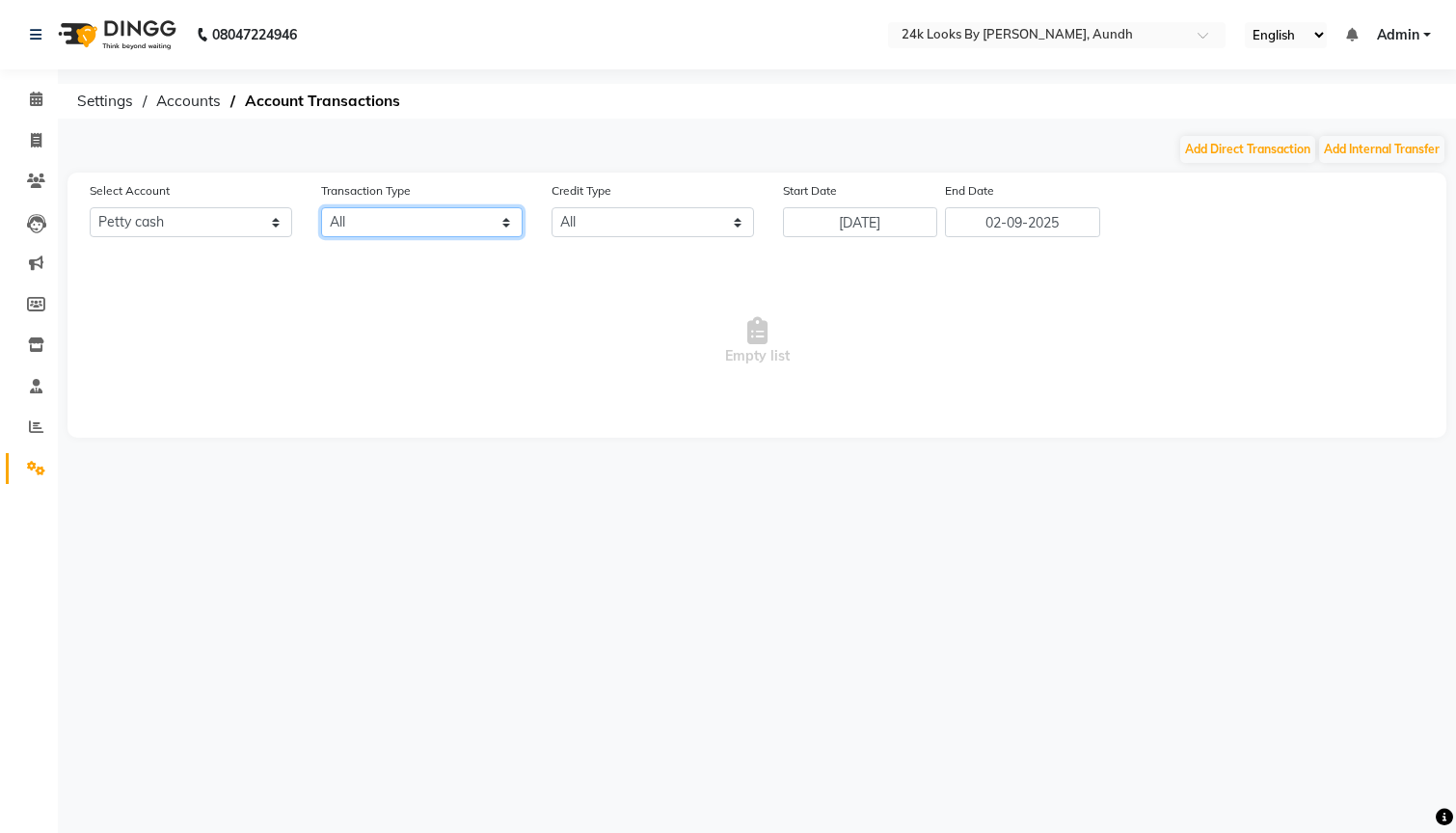
select select "DIRECT"
select select "DEBIT"
click at [34, 140] on icon at bounding box center [36, 140] width 11 height 15
select select "service"
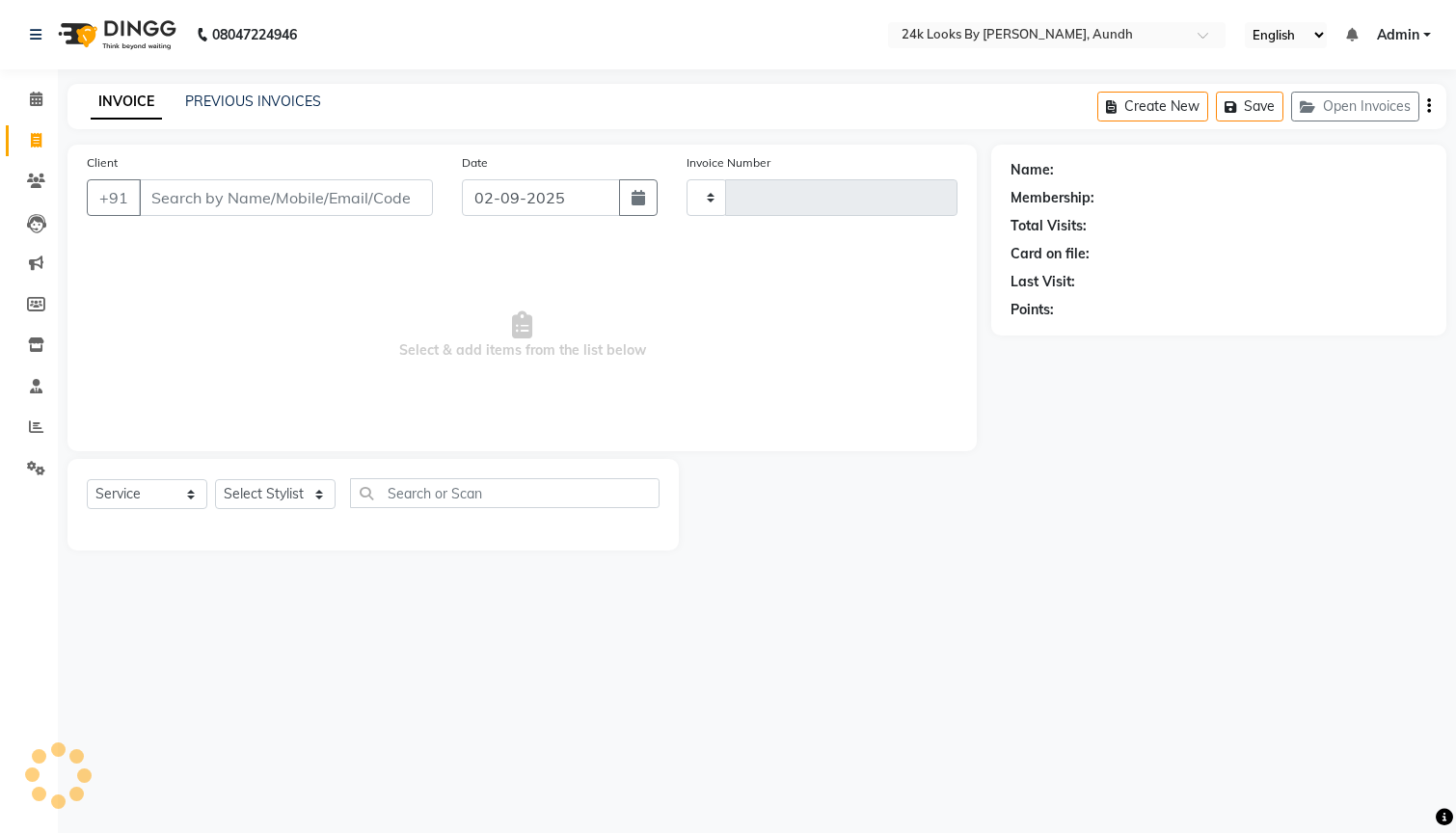
type input "0149"
select select "7453"
click at [35, 97] on icon at bounding box center [36, 99] width 13 height 15
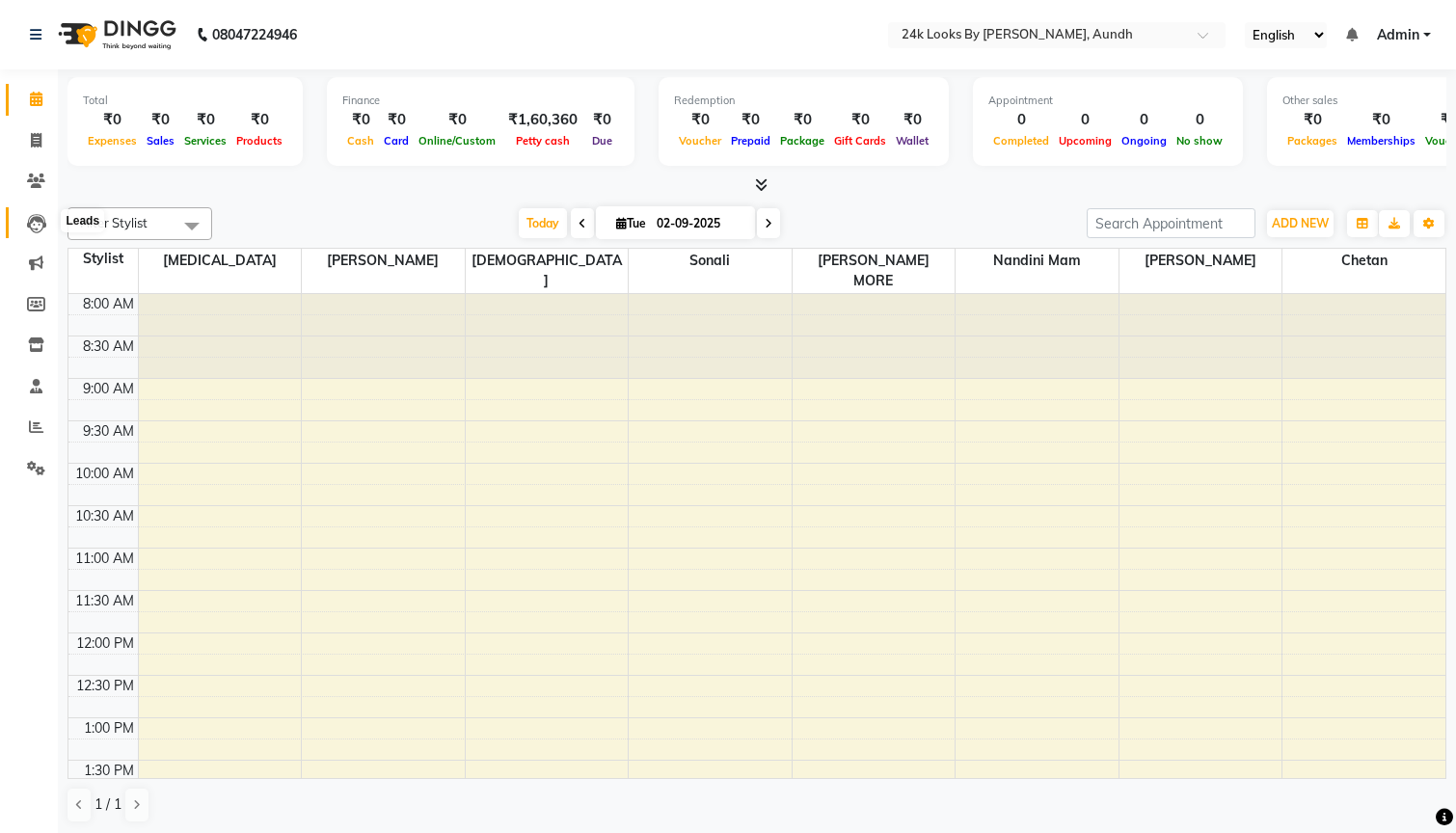
click at [38, 225] on icon at bounding box center [37, 224] width 20 height 20
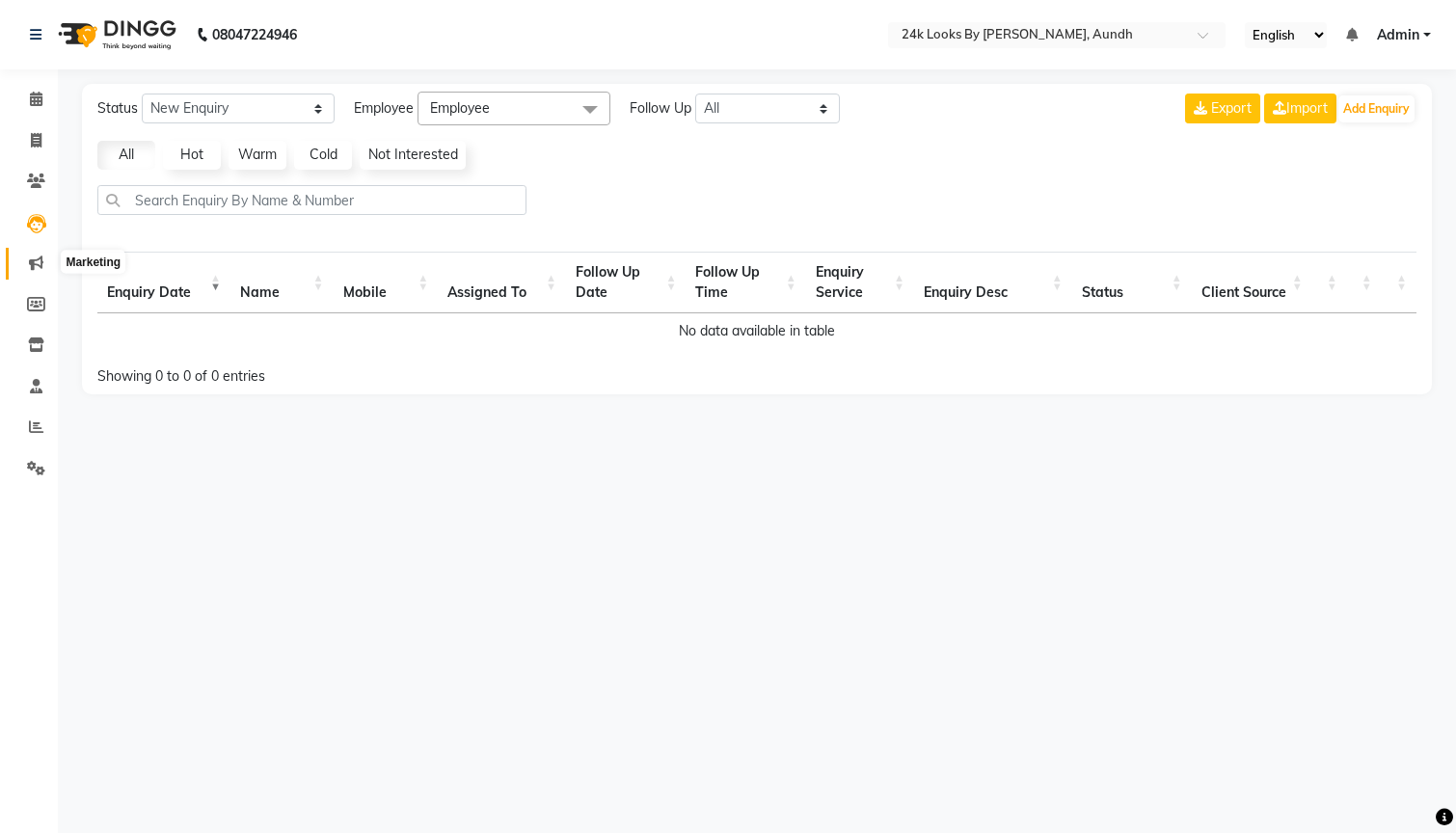
click at [32, 267] on icon at bounding box center [36, 262] width 15 height 15
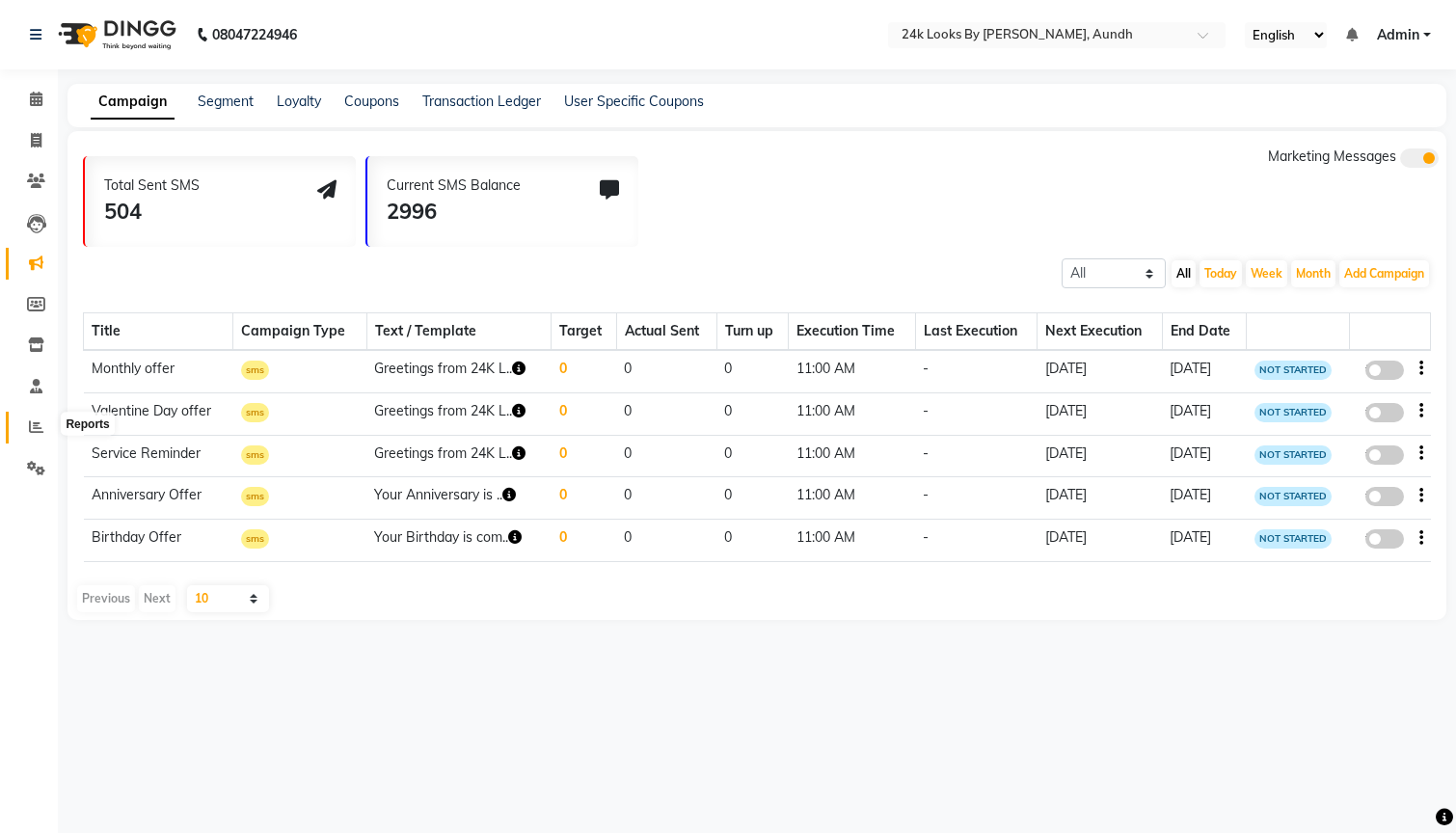
click at [35, 427] on icon at bounding box center [36, 426] width 15 height 15
